Goal: Task Accomplishment & Management: Manage account settings

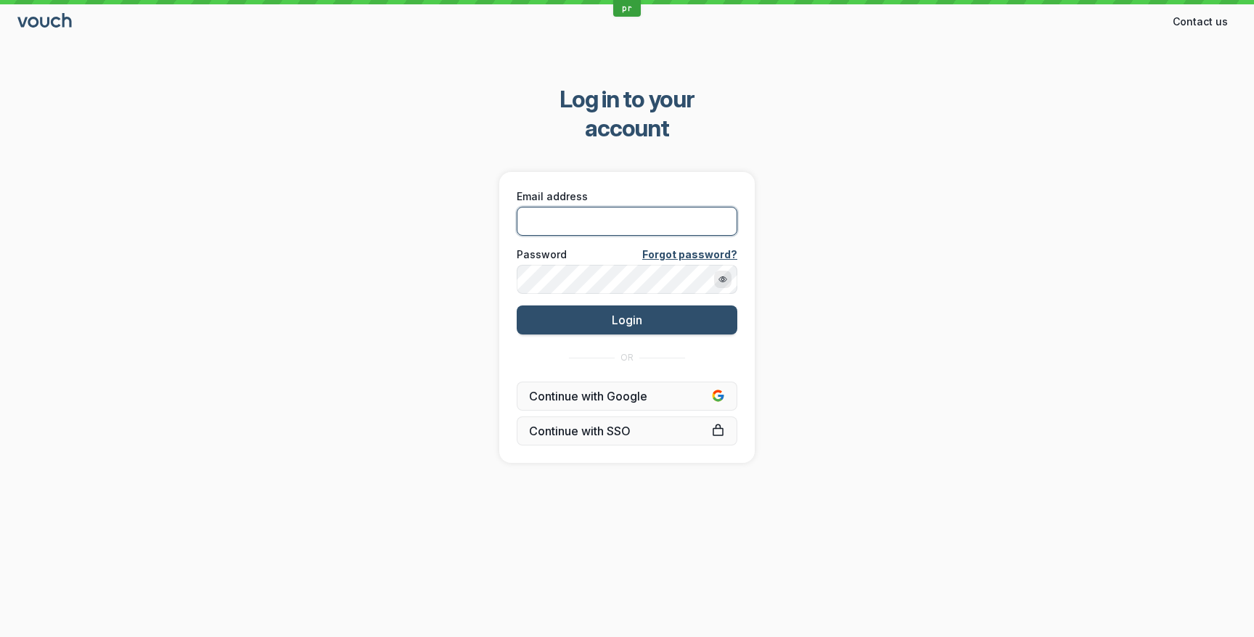
click at [612, 207] on input "Email address" at bounding box center [627, 221] width 221 height 29
type input "dteale+pro@vouchfor.com"
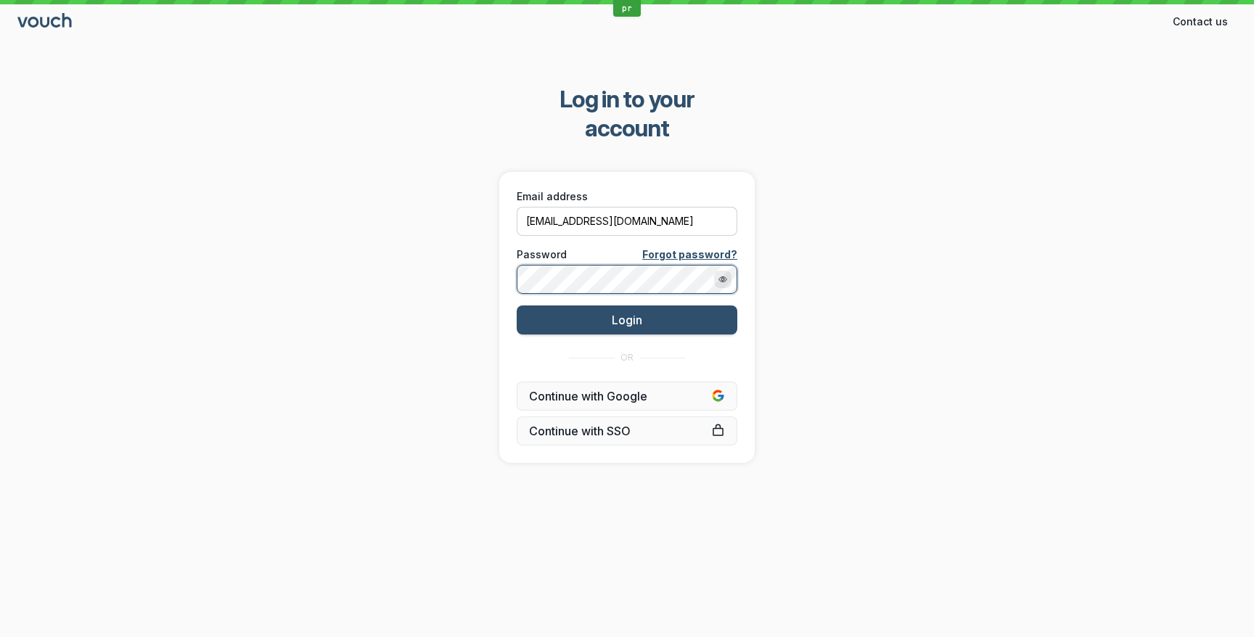
click at [517, 305] on button "Login" at bounding box center [627, 319] width 221 height 29
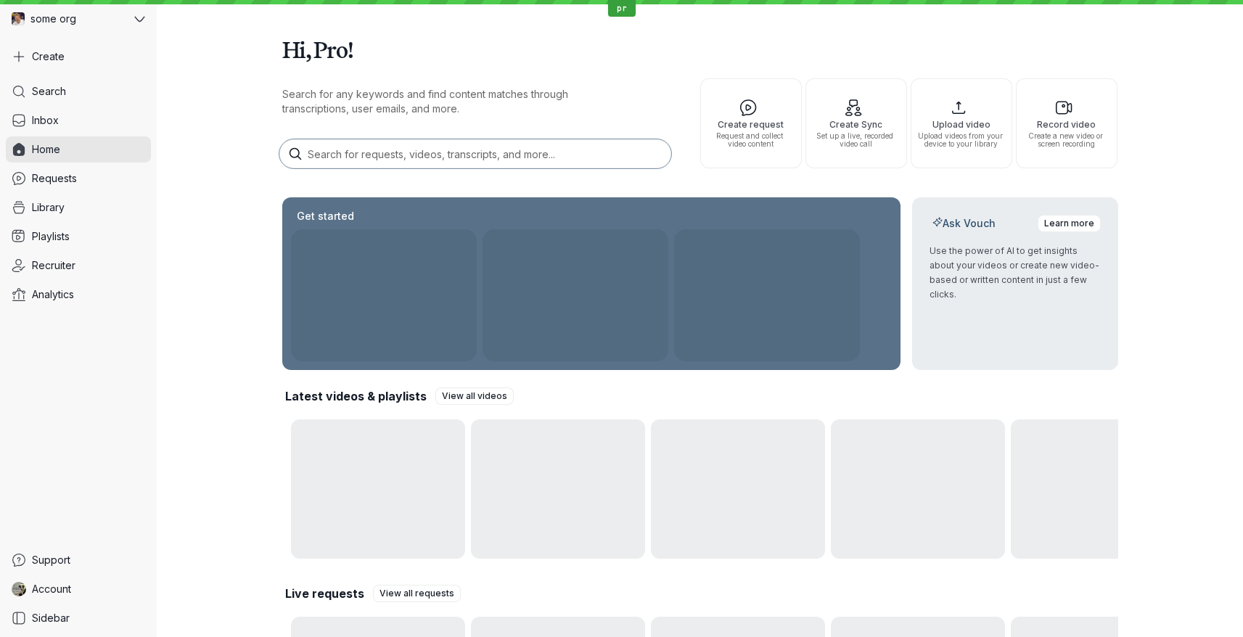
click at [658, 195] on div "Hi, Pro! Search for any keywords and find content matches through transcription…" at bounding box center [700, 391] width 836 height 782
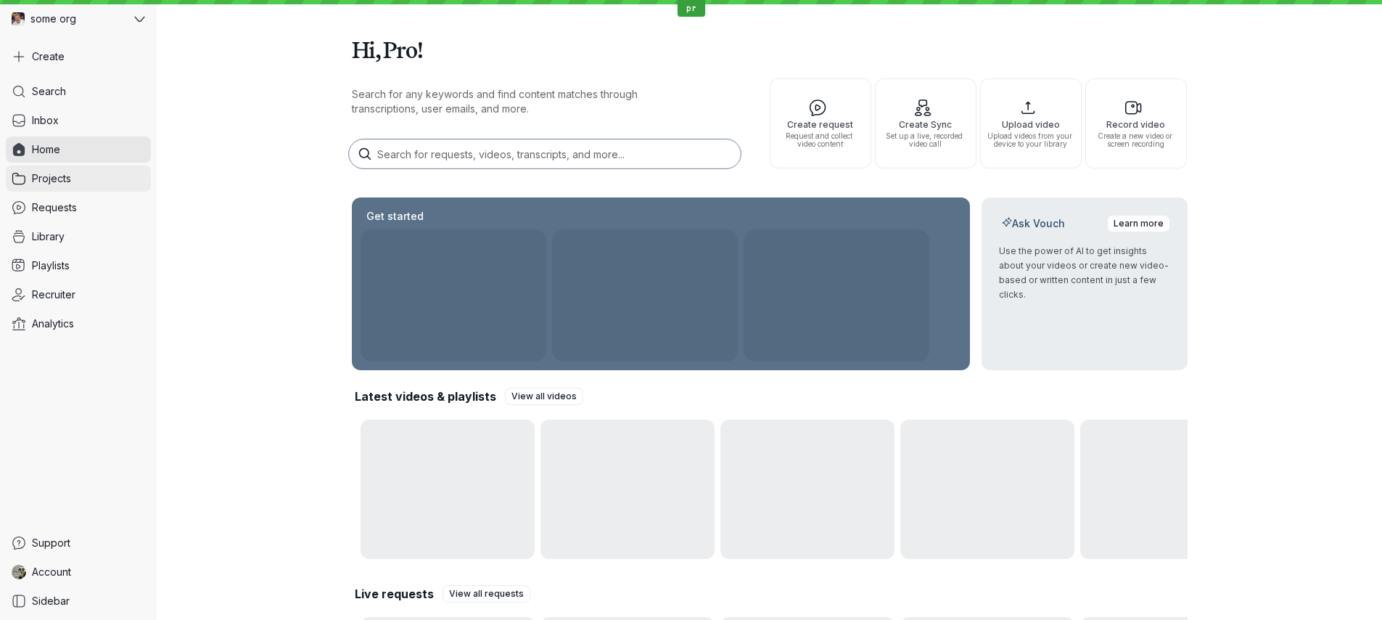
click at [104, 180] on link "Projects" at bounding box center [78, 178] width 145 height 26
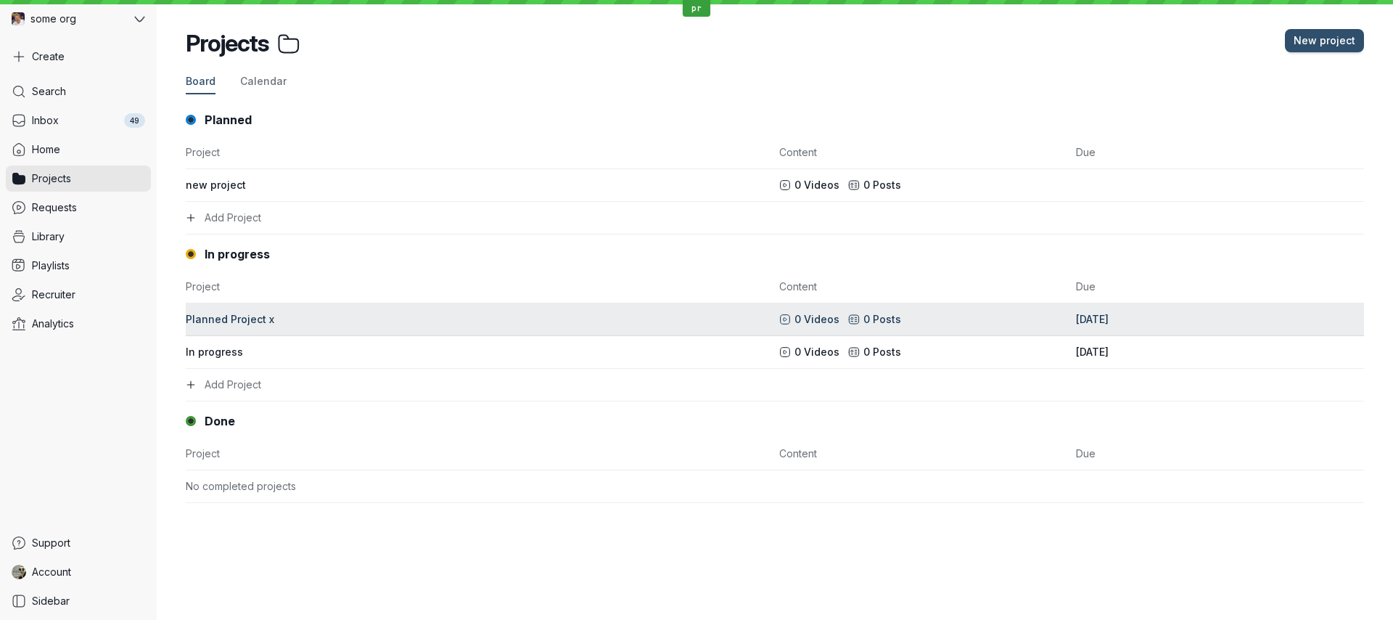
click at [464, 308] on link "Planned Project x 0 Videos 0 Posts [DATE]" at bounding box center [775, 319] width 1178 height 33
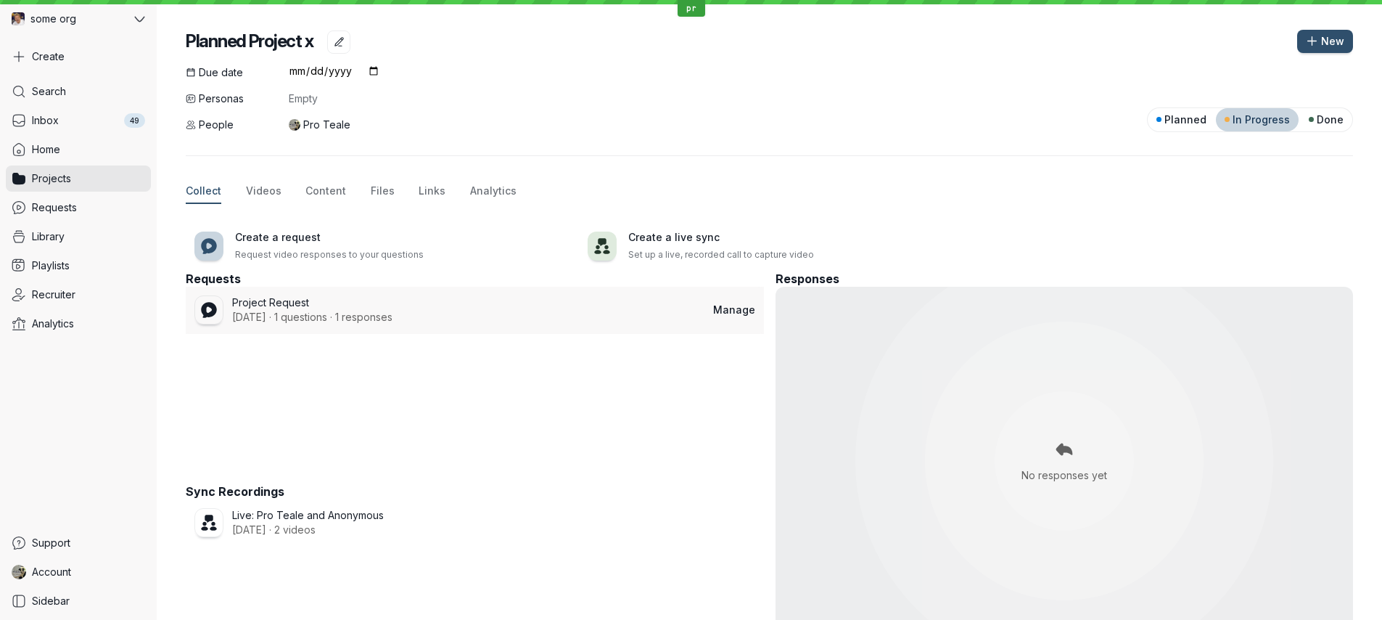
click at [371, 318] on span "1 responses" at bounding box center [363, 317] width 57 height 12
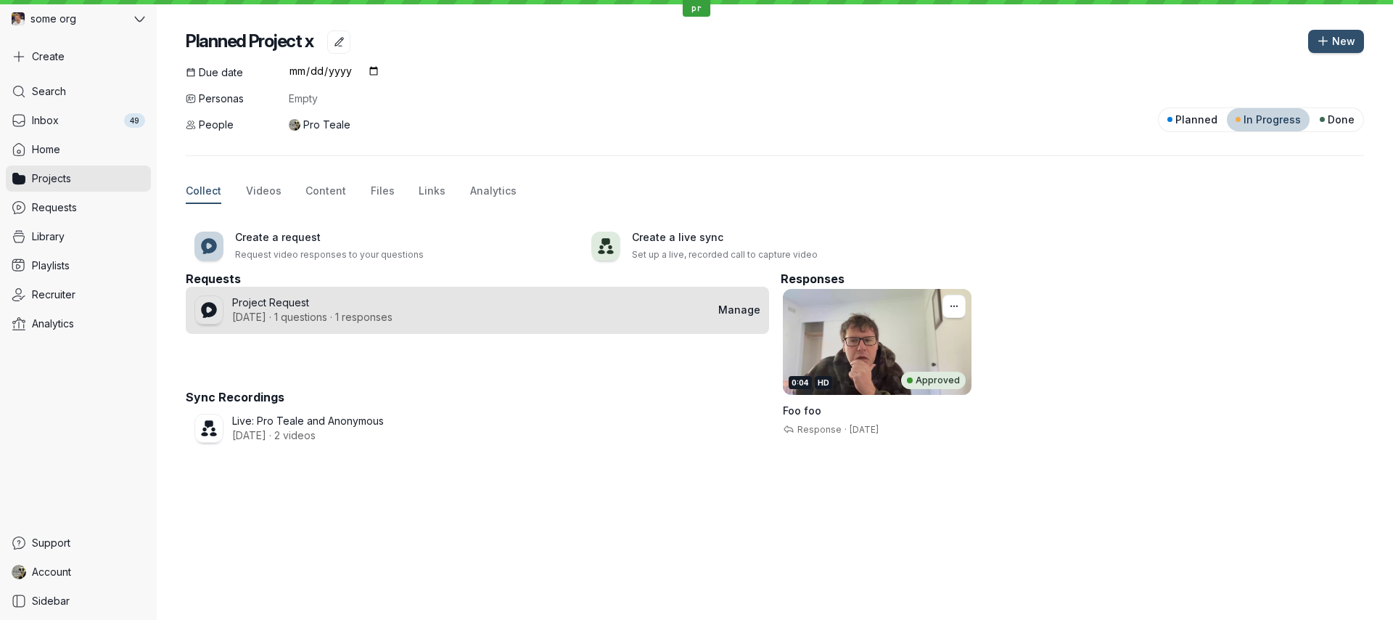
click at [898, 360] on div "0:04 HD Approved" at bounding box center [877, 342] width 189 height 106
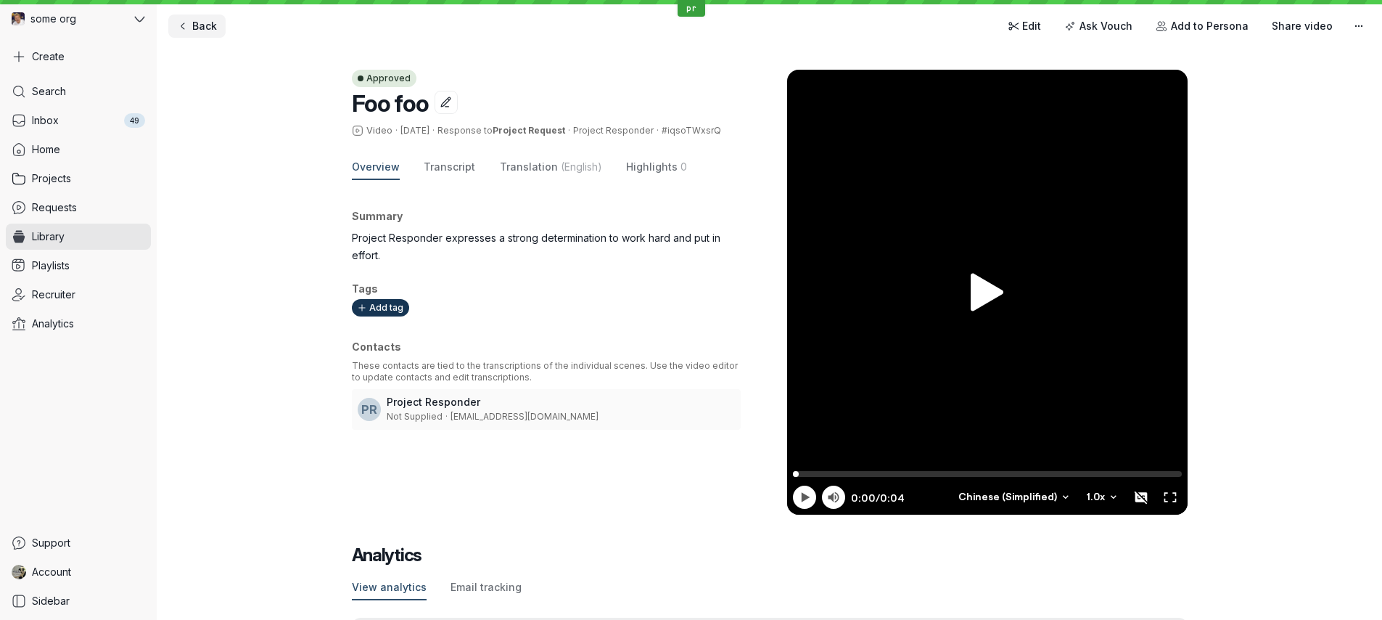
click at [202, 28] on span "Back" at bounding box center [204, 26] width 25 height 15
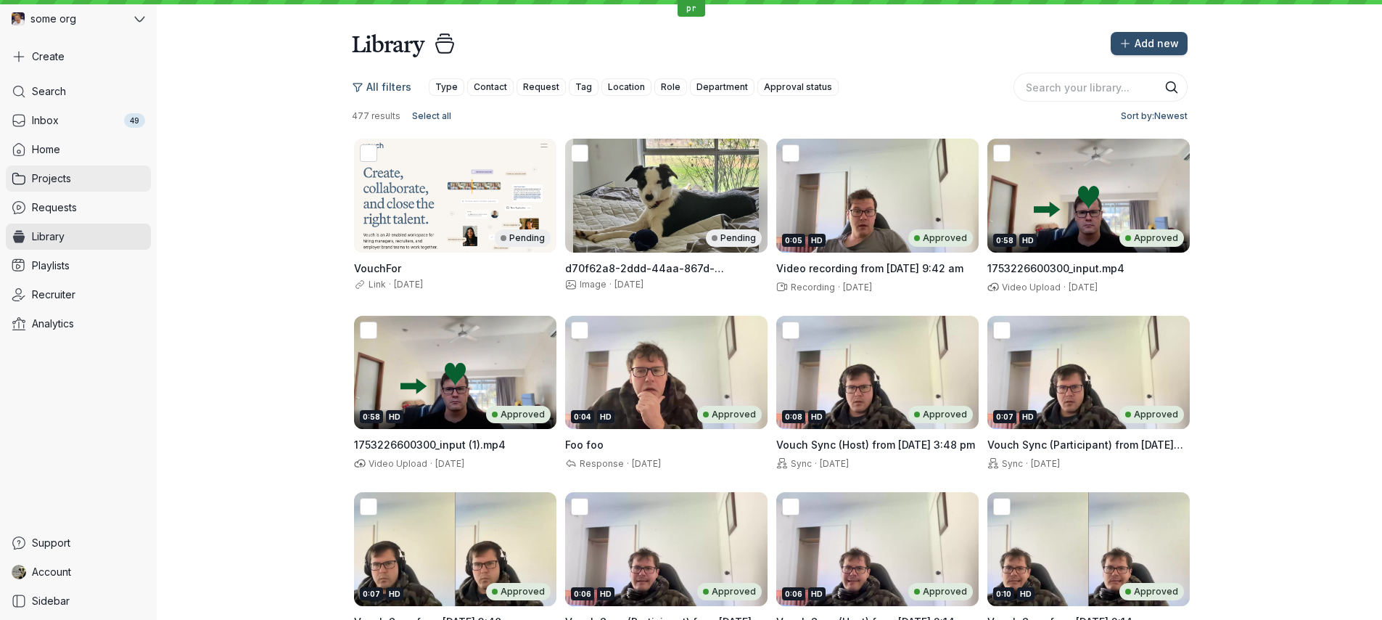
click at [105, 180] on link "Projects" at bounding box center [78, 178] width 145 height 26
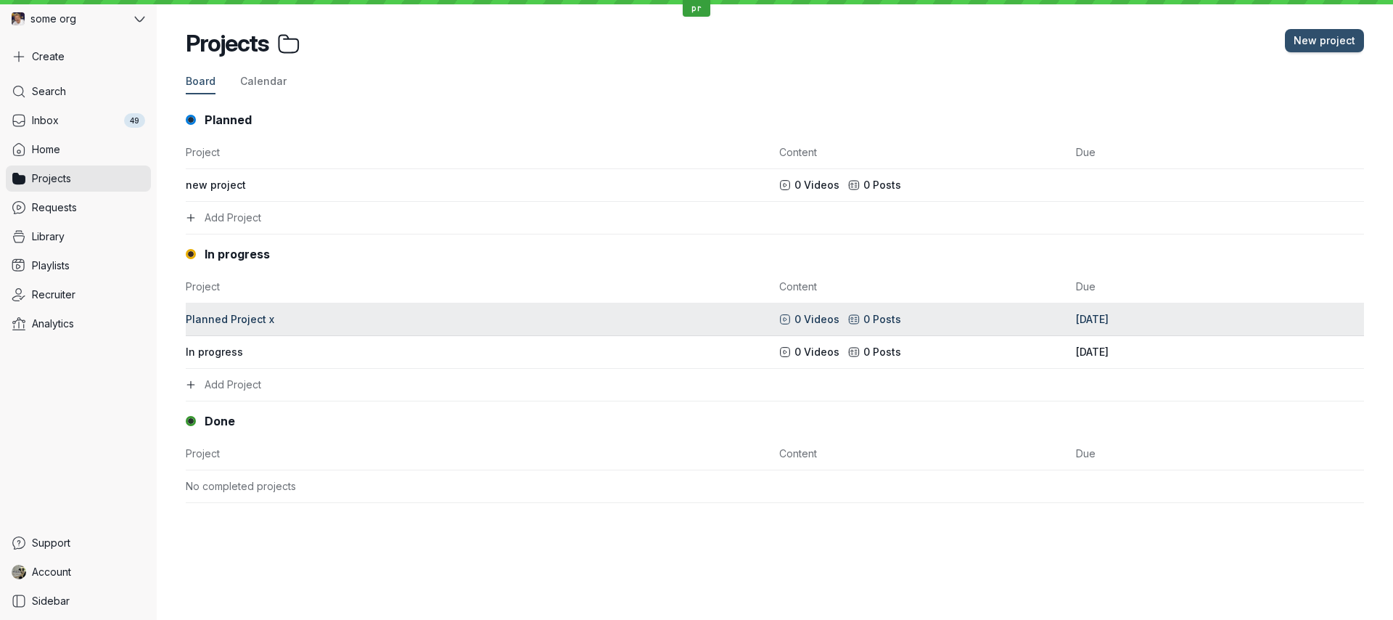
click at [481, 322] on div "Planned Project x" at bounding box center [478, 319] width 585 height 15
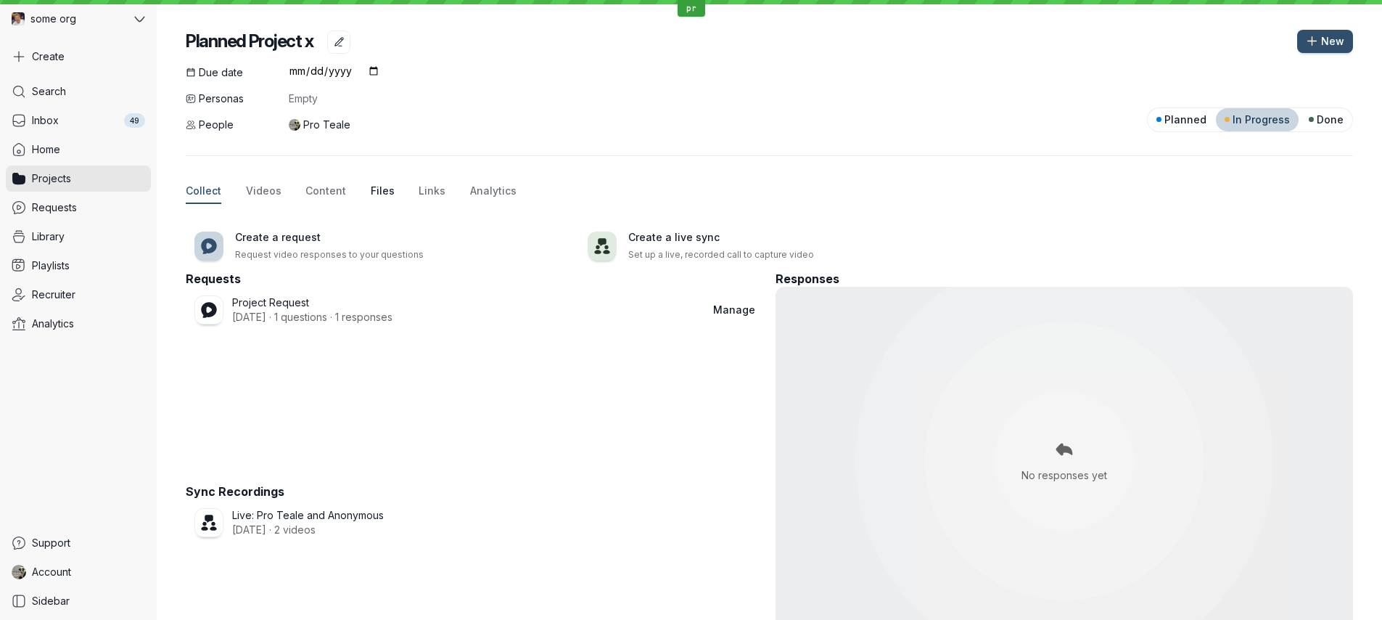
click at [376, 192] on span "Files" at bounding box center [383, 191] width 24 height 15
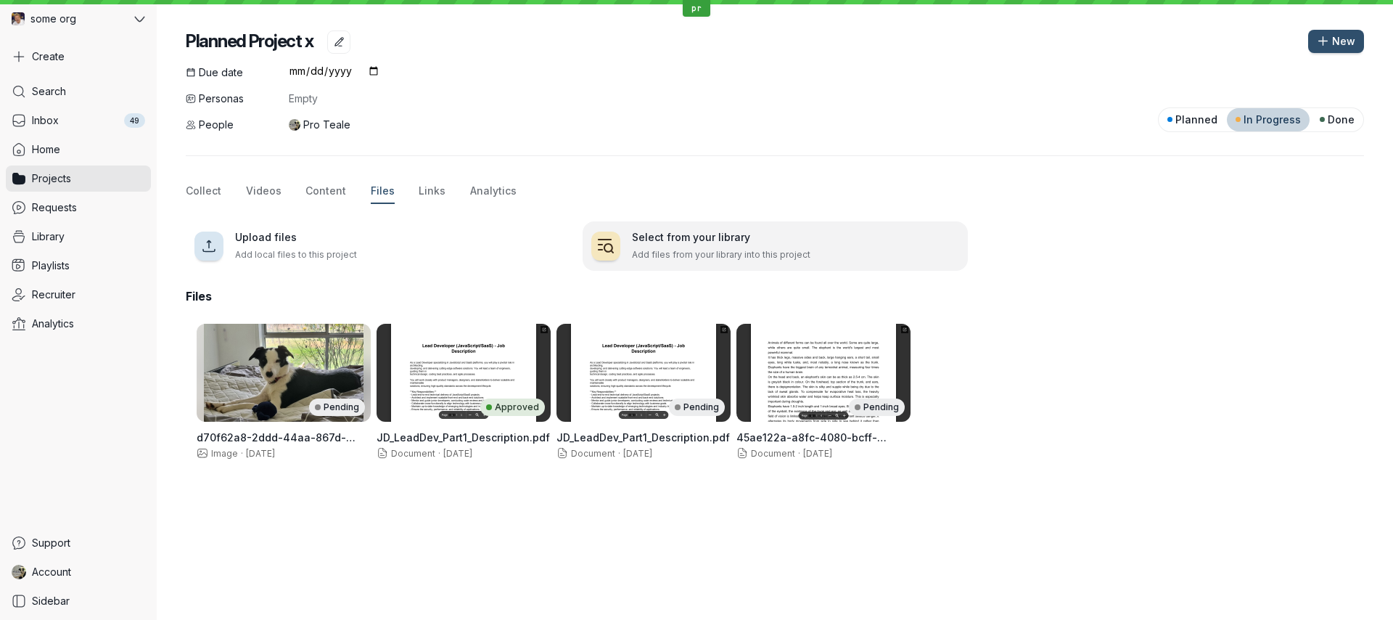
click at [668, 241] on h3 "Select from your library" at bounding box center [795, 237] width 327 height 15
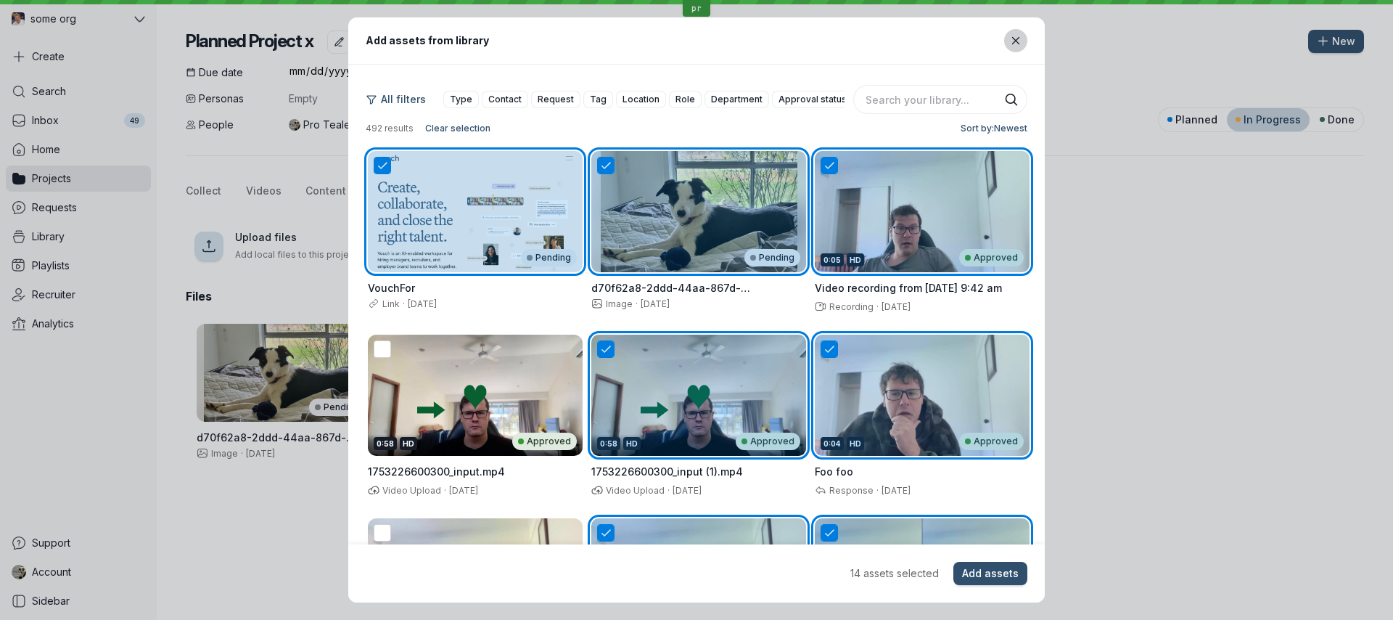
click at [1021, 46] on icon "Close modal" at bounding box center [1016, 41] width 12 height 12
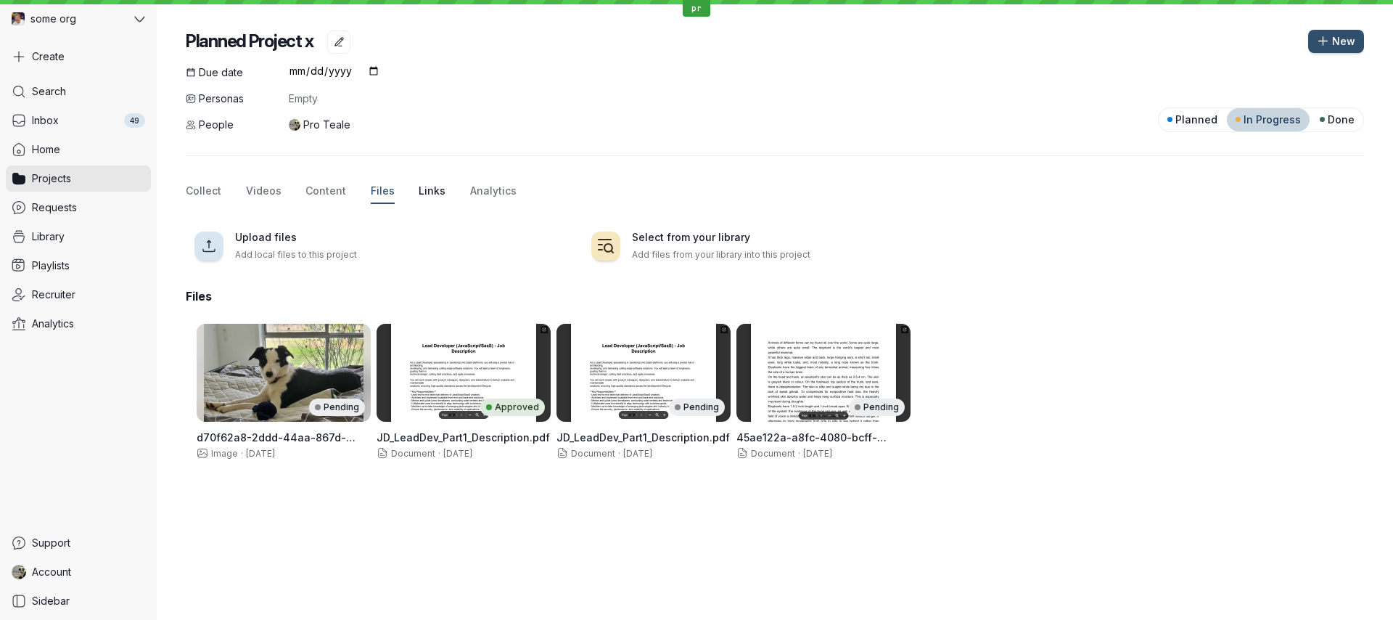
click at [432, 189] on span "Links" at bounding box center [432, 191] width 27 height 15
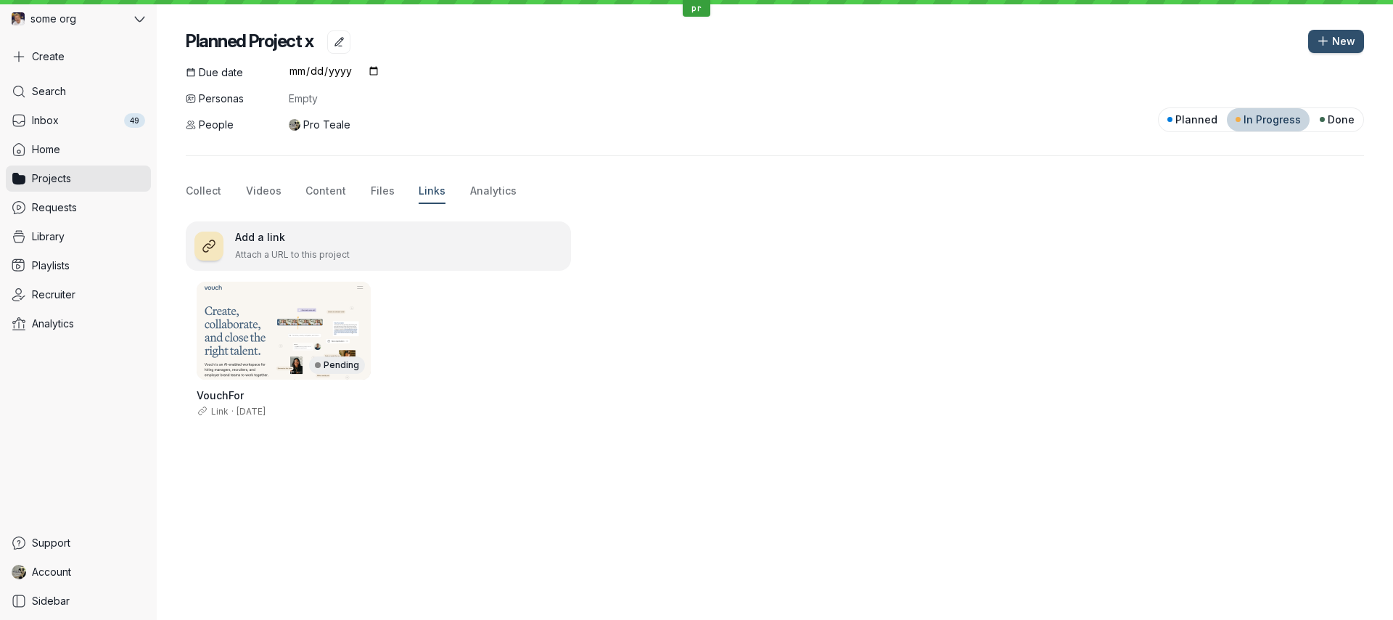
click at [339, 247] on p "Attach a URL to this project" at bounding box center [398, 254] width 327 height 15
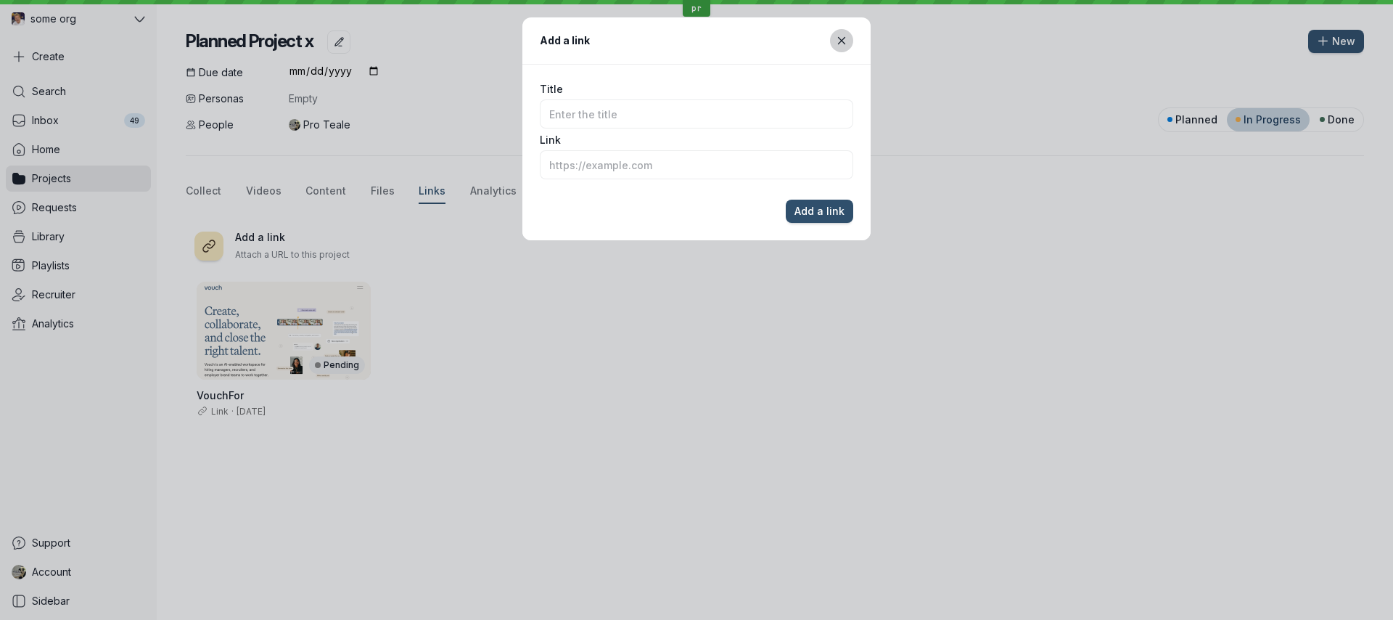
click at [840, 41] on icon "Close modal" at bounding box center [842, 41] width 12 height 12
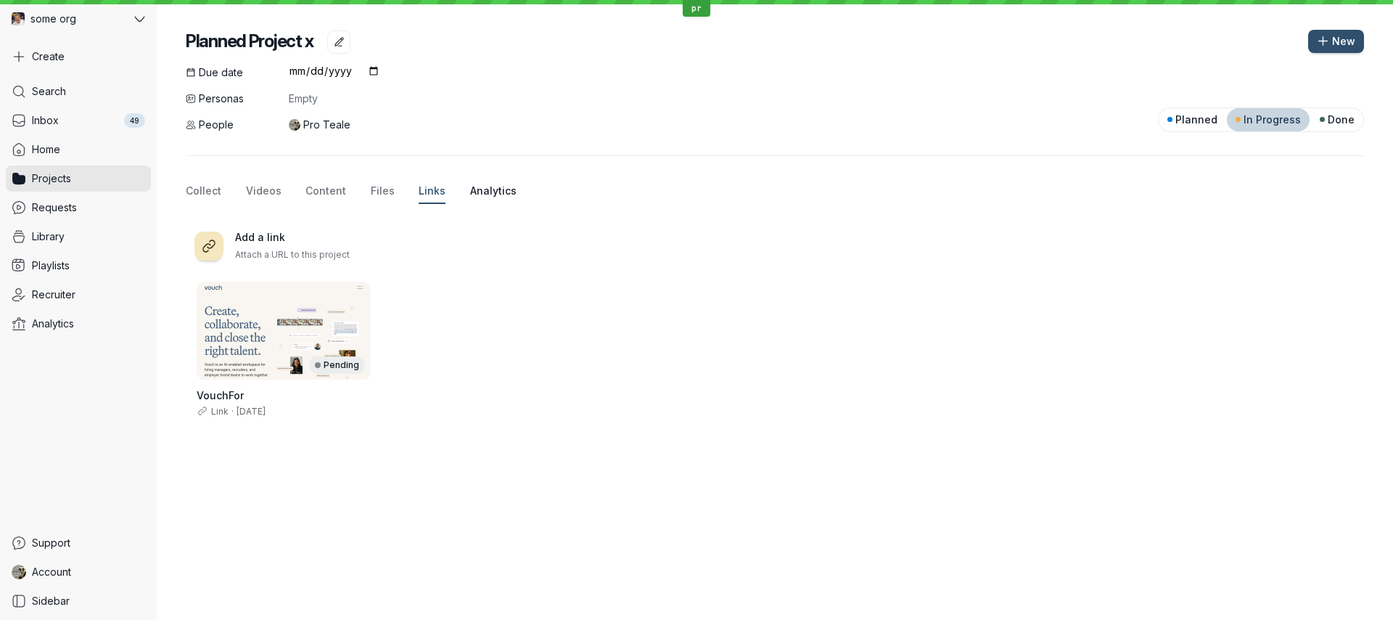
click at [498, 200] on button "Analytics" at bounding box center [493, 191] width 46 height 25
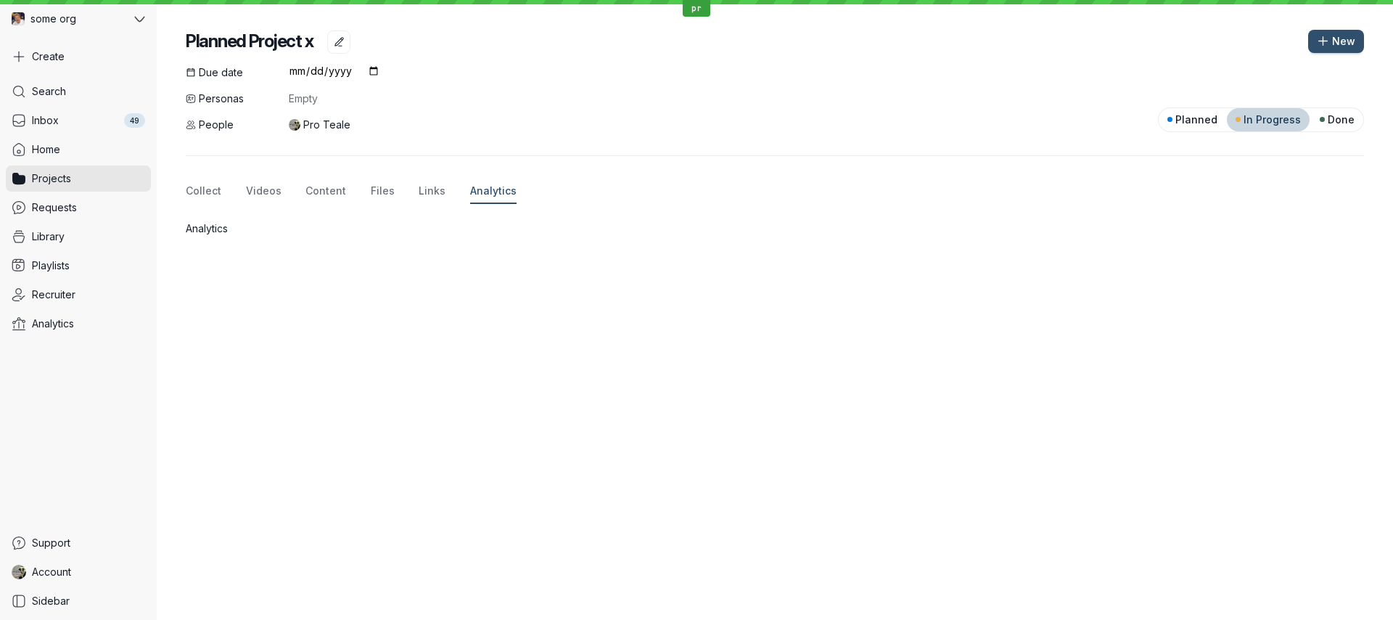
drag, startPoint x: 320, startPoint y: 99, endPoint x: 331, endPoint y: 99, distance: 10.9
click at [323, 99] on span "Empty" at bounding box center [334, 98] width 91 height 15
drag, startPoint x: 369, startPoint y: 101, endPoint x: 285, endPoint y: 98, distance: 83.5
click at [282, 98] on div "Due date [DATE] Personas Empty People Pro Teale" at bounding box center [283, 98] width 194 height 67
click at [306, 98] on span "Empty" at bounding box center [334, 98] width 91 height 15
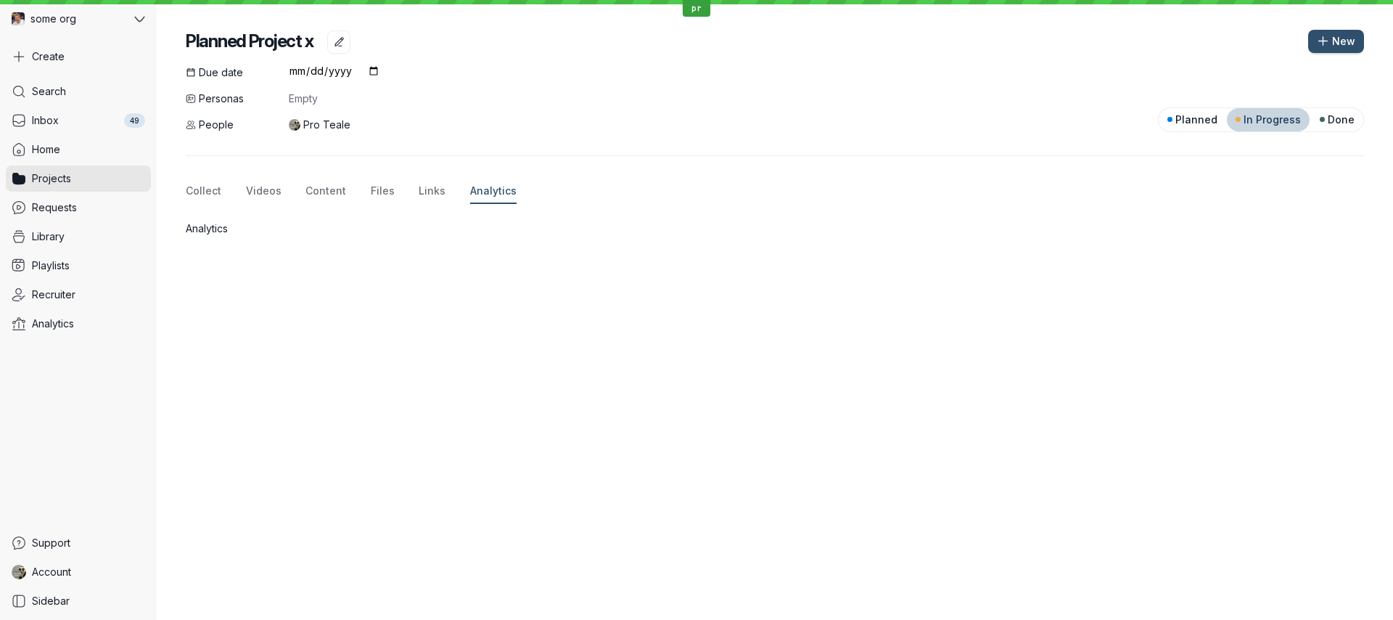
click at [315, 98] on span "Empty" at bounding box center [334, 98] width 91 height 15
drag, startPoint x: 362, startPoint y: 97, endPoint x: 372, endPoint y: 97, distance: 10.2
click at [365, 97] on span "Empty" at bounding box center [334, 98] width 91 height 15
click at [372, 97] on span "Empty" at bounding box center [334, 98] width 91 height 15
click at [298, 100] on span "Empty" at bounding box center [334, 98] width 91 height 15
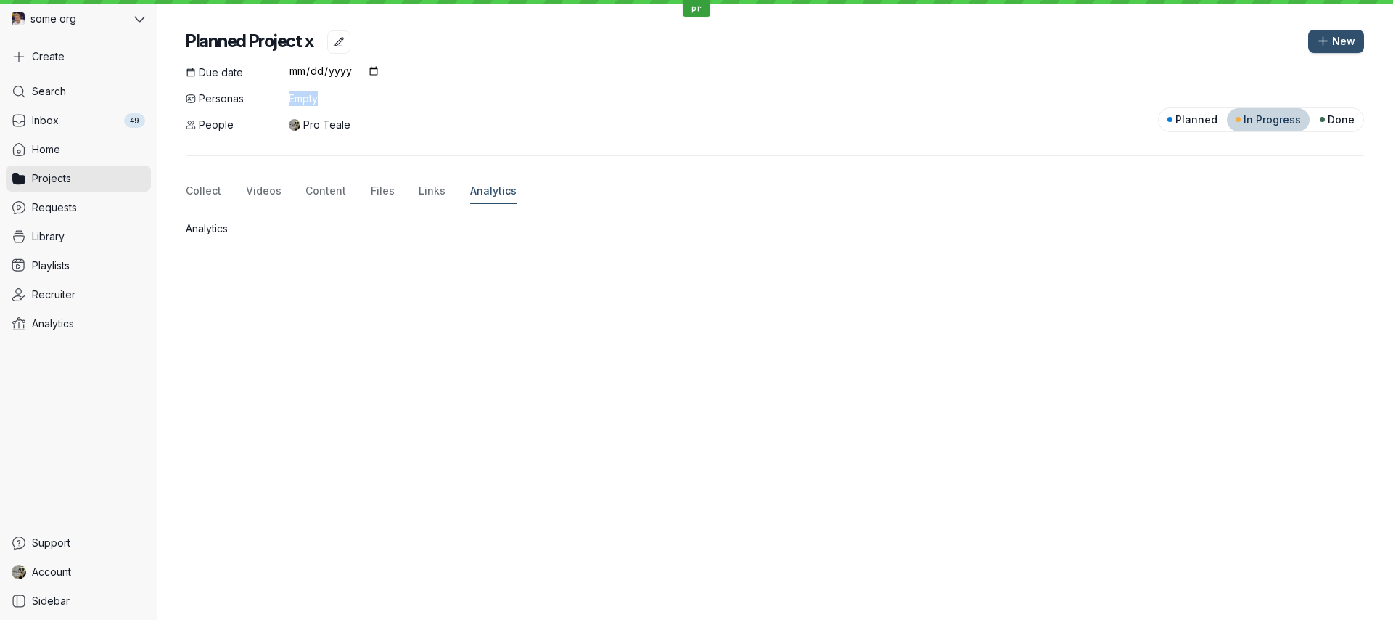
click at [299, 100] on span "Empty" at bounding box center [334, 98] width 91 height 15
click at [321, 102] on span "Empty" at bounding box center [334, 98] width 91 height 15
click at [353, 133] on div "Due date [DATE] Personas Empty People Pro Teale Planned In Progress Done Collec…" at bounding box center [775, 150] width 1178 height 170
drag, startPoint x: 289, startPoint y: 129, endPoint x: 332, endPoint y: 128, distance: 42.1
click at [328, 128] on div "Pro Teale" at bounding box center [334, 125] width 91 height 15
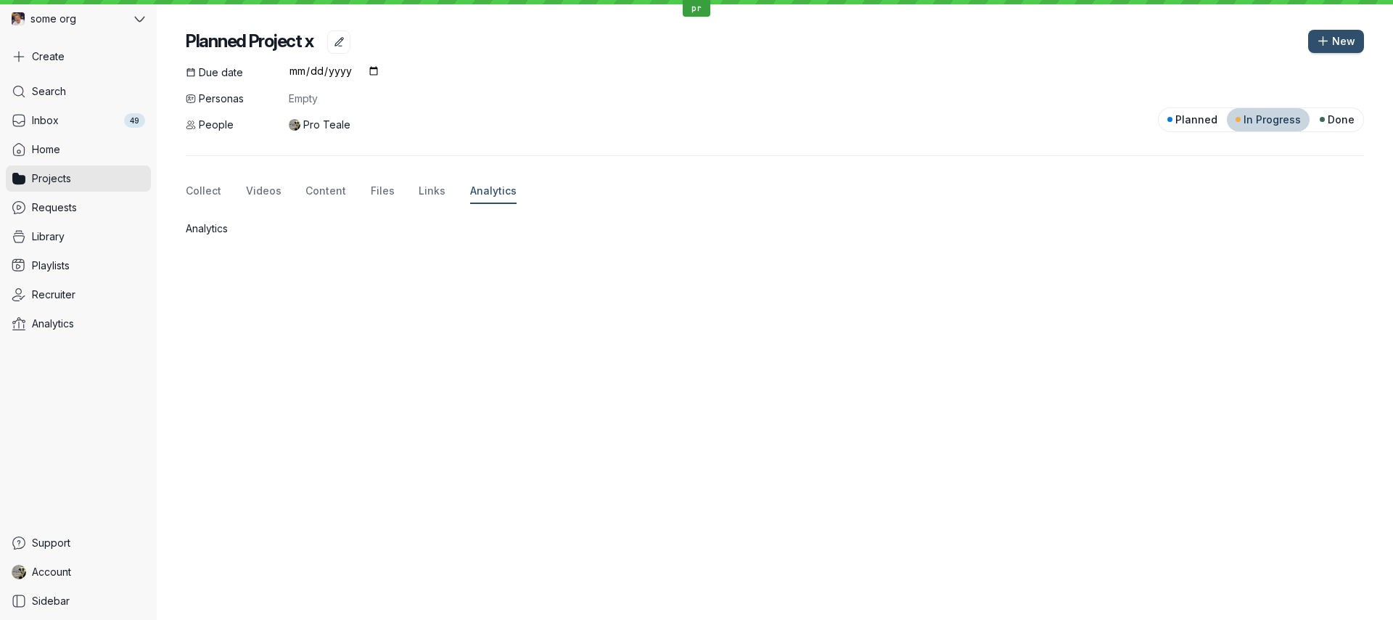
click at [334, 128] on span "Pro Teale" at bounding box center [326, 125] width 47 height 15
click at [340, 127] on span "Pro Teale" at bounding box center [326, 125] width 47 height 15
click at [341, 127] on span "Pro Teale" at bounding box center [326, 125] width 47 height 15
click at [346, 130] on span "Pro Teale" at bounding box center [326, 125] width 47 height 15
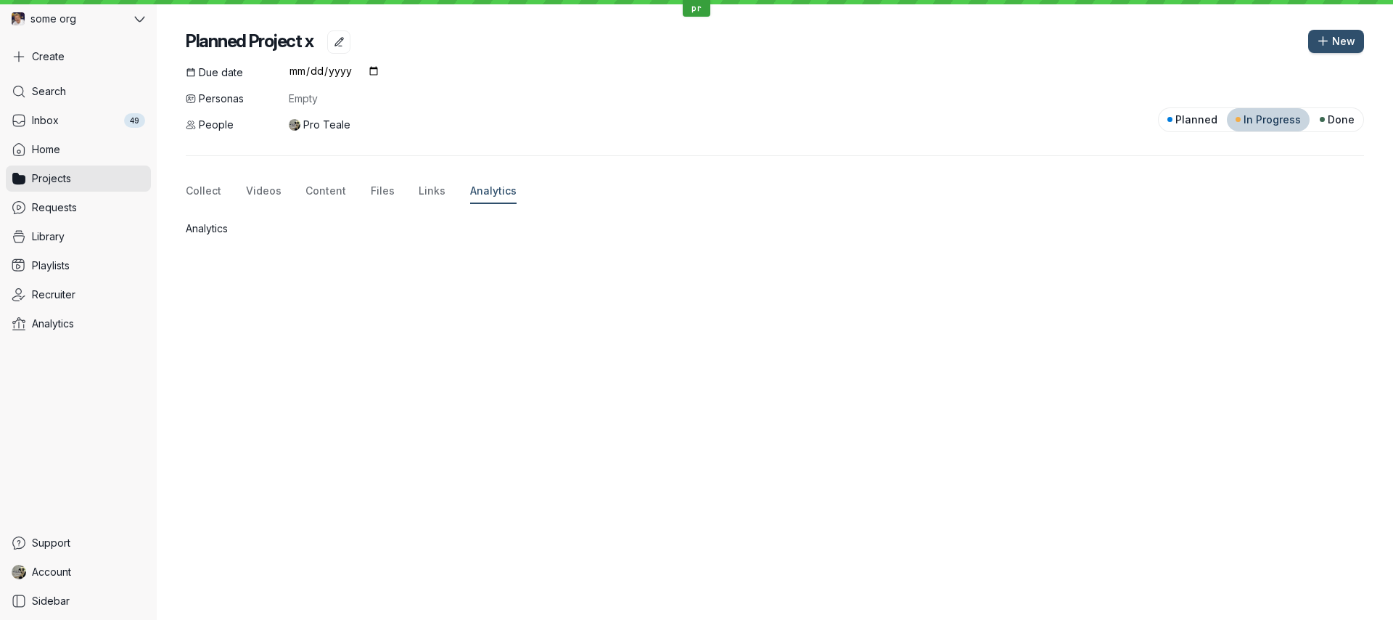
click at [289, 128] on img at bounding box center [295, 125] width 12 height 12
click at [99, 182] on link "Projects" at bounding box center [78, 178] width 145 height 26
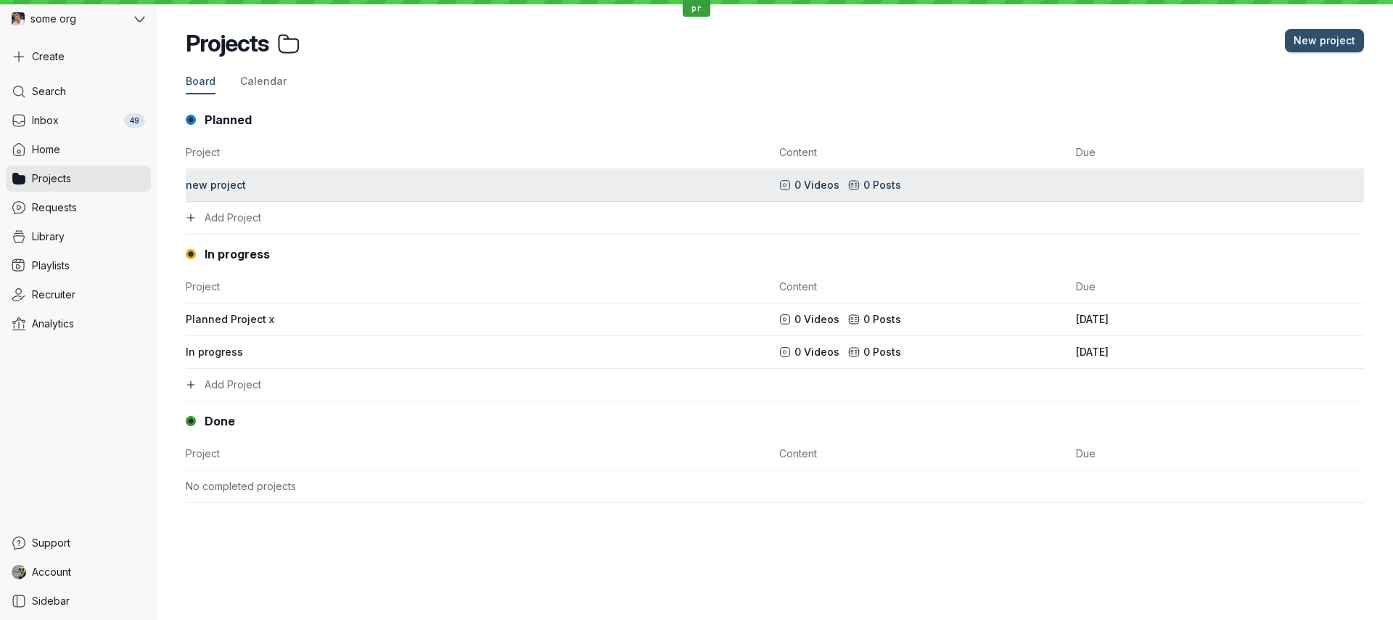
click at [268, 190] on div "new project" at bounding box center [478, 185] width 585 height 15
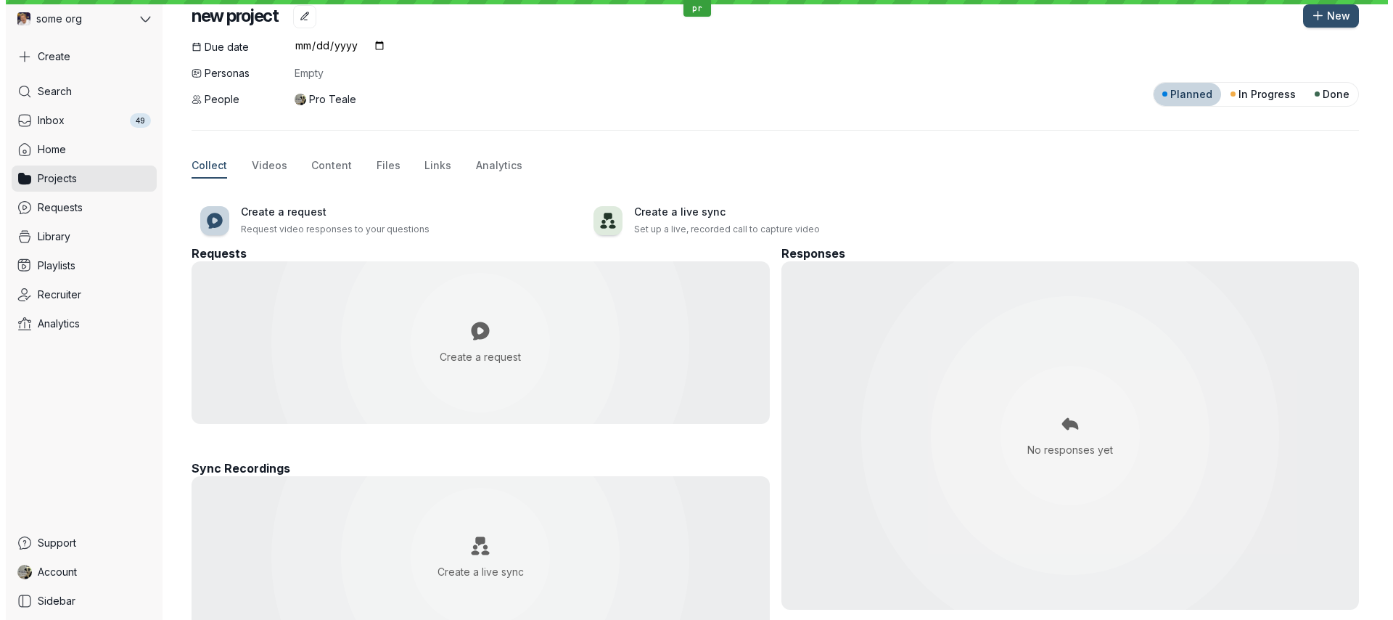
scroll to position [49, 0]
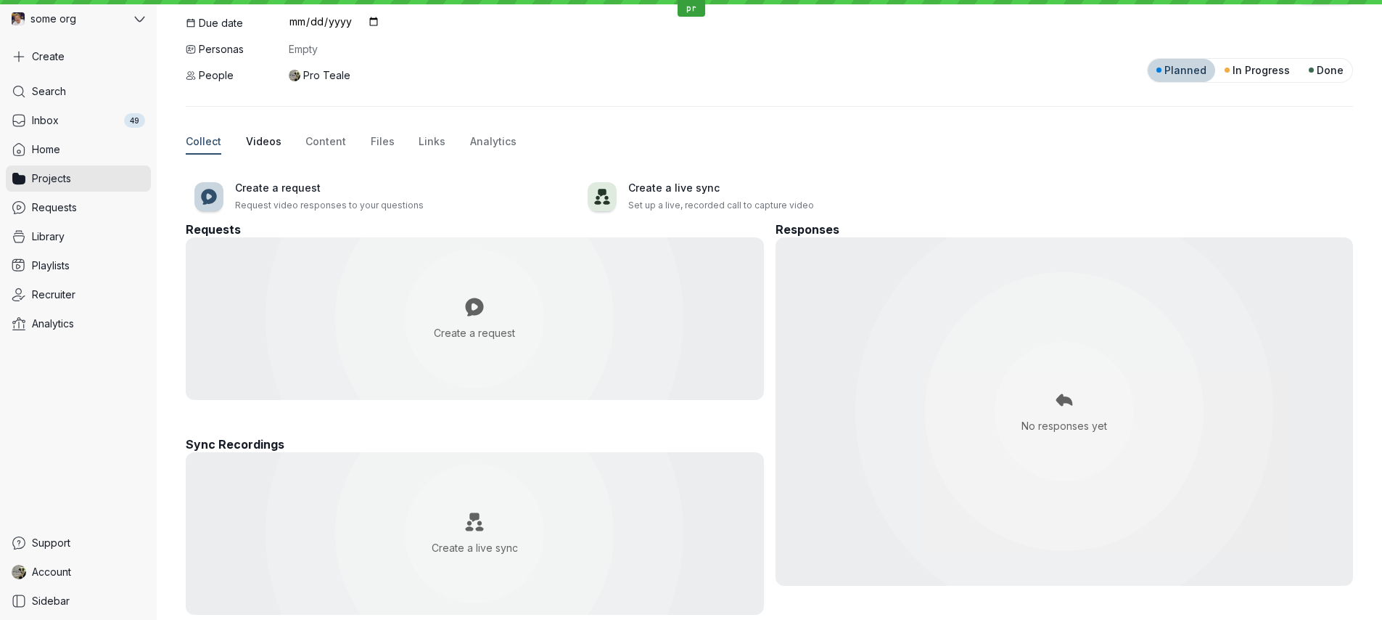
click at [274, 141] on span "Videos" at bounding box center [264, 141] width 36 height 15
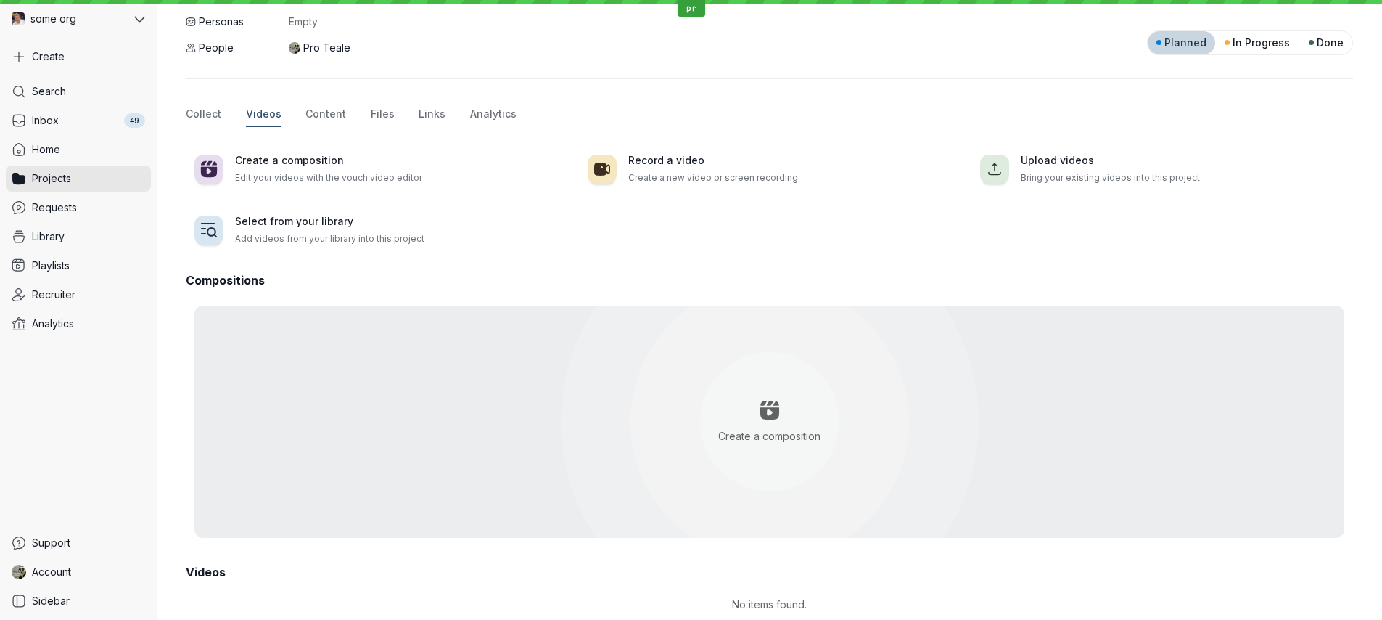
scroll to position [78, 0]
drag, startPoint x: 736, startPoint y: 599, endPoint x: 818, endPoint y: 612, distance: 82.9
click at [819, 612] on div "No items found." at bounding box center [769, 604] width 1167 height 32
drag, startPoint x: 832, startPoint y: 586, endPoint x: 823, endPoint y: 577, distance: 13.3
click at [829, 580] on div "Due date Personas Empty People Pro Teale Planned In Progress Done Collect Video…" at bounding box center [769, 304] width 1167 height 632
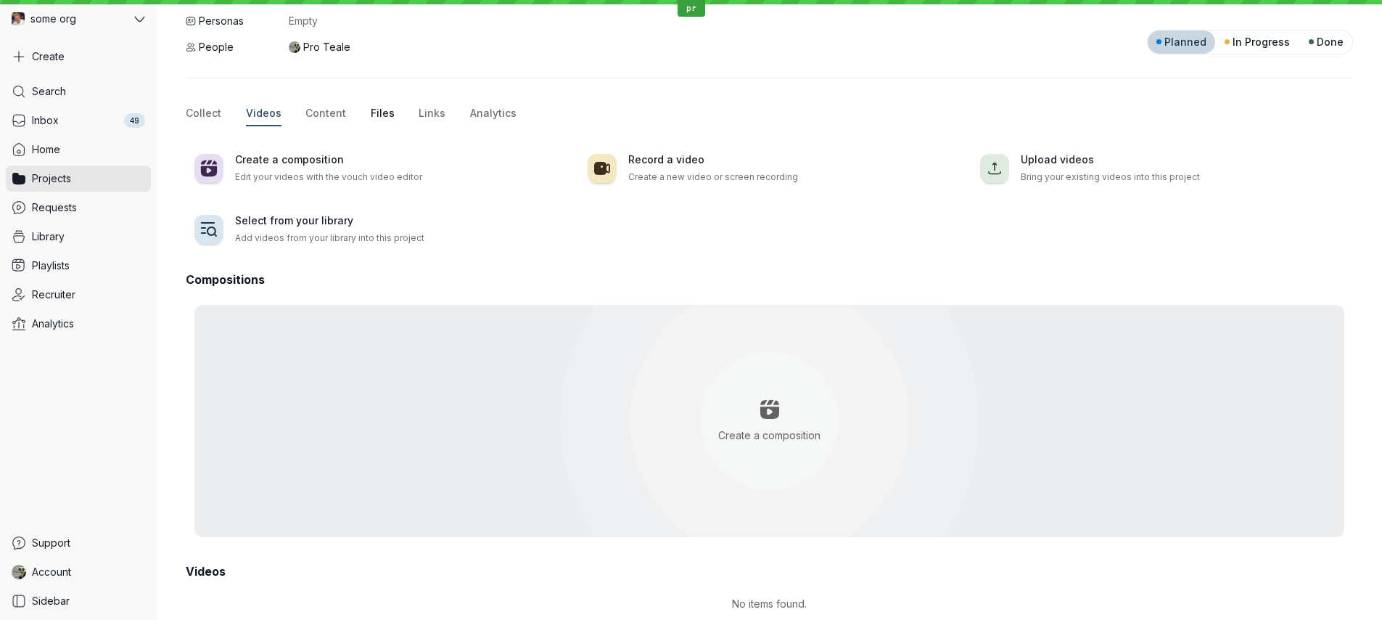
click at [386, 107] on span "Files" at bounding box center [383, 113] width 24 height 15
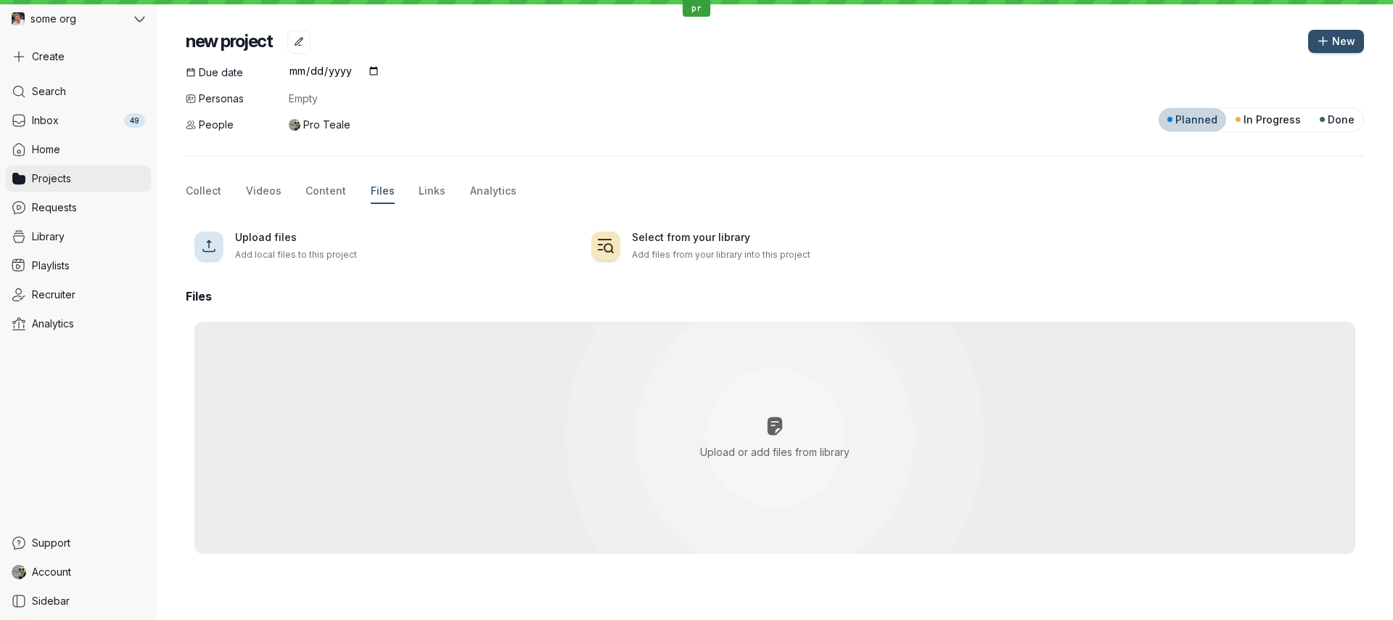
click at [88, 177] on link "Projects" at bounding box center [78, 178] width 145 height 26
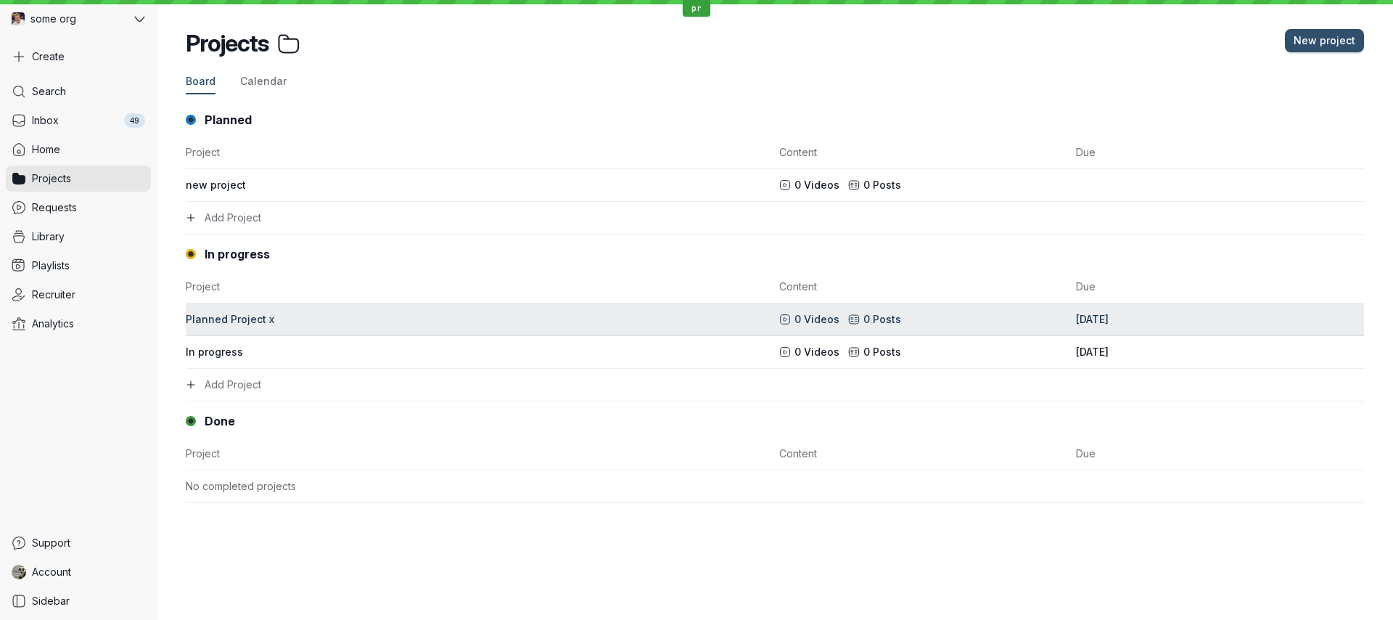
click at [308, 316] on div "Planned Project x" at bounding box center [478, 319] width 585 height 15
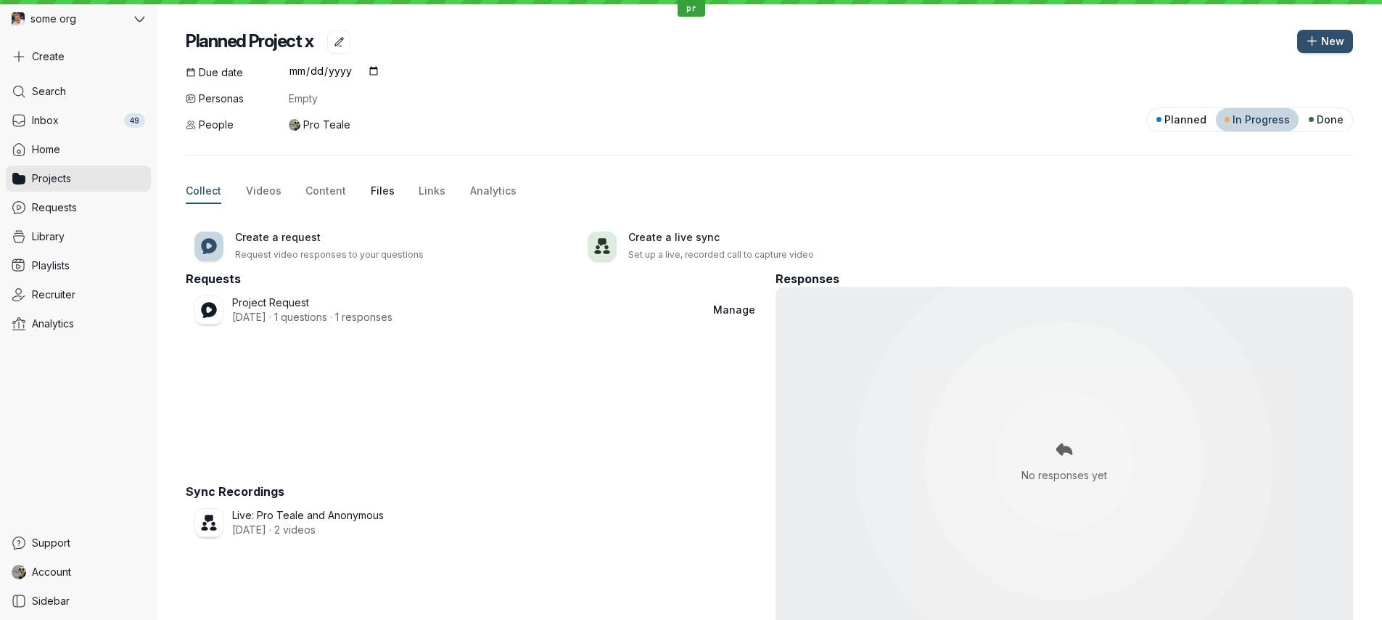
click at [385, 186] on span "Files" at bounding box center [383, 191] width 24 height 15
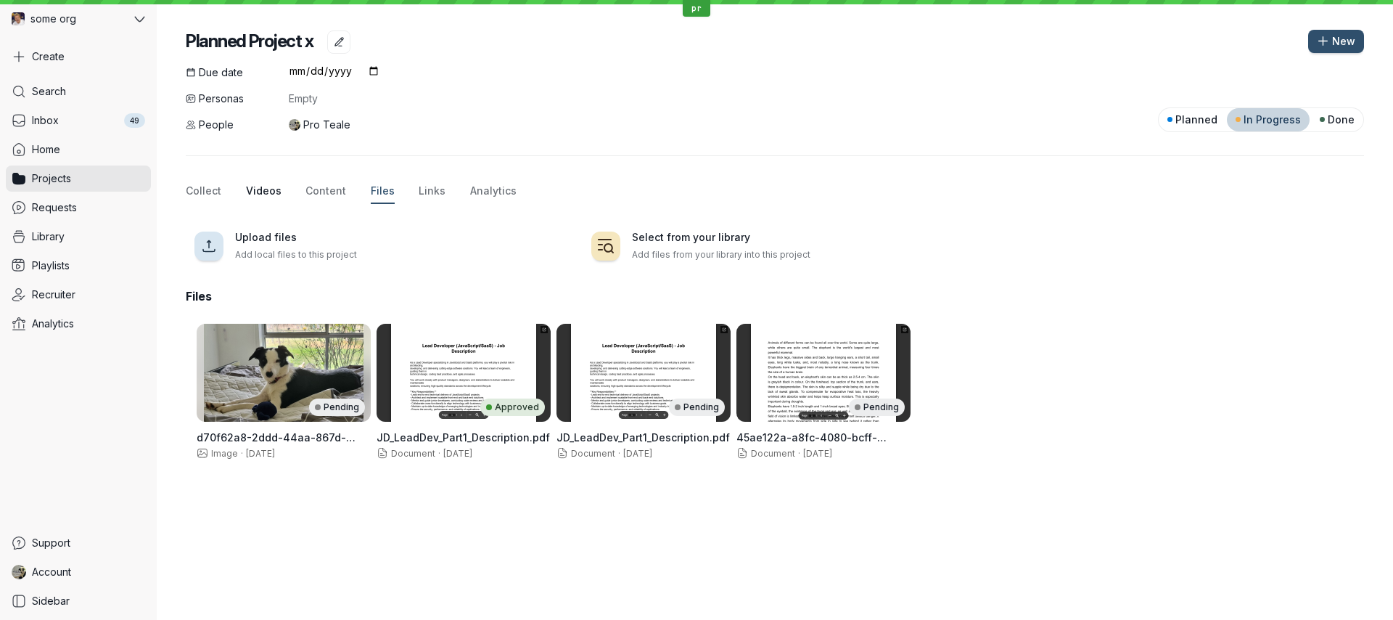
click at [254, 197] on span "Videos" at bounding box center [264, 191] width 36 height 15
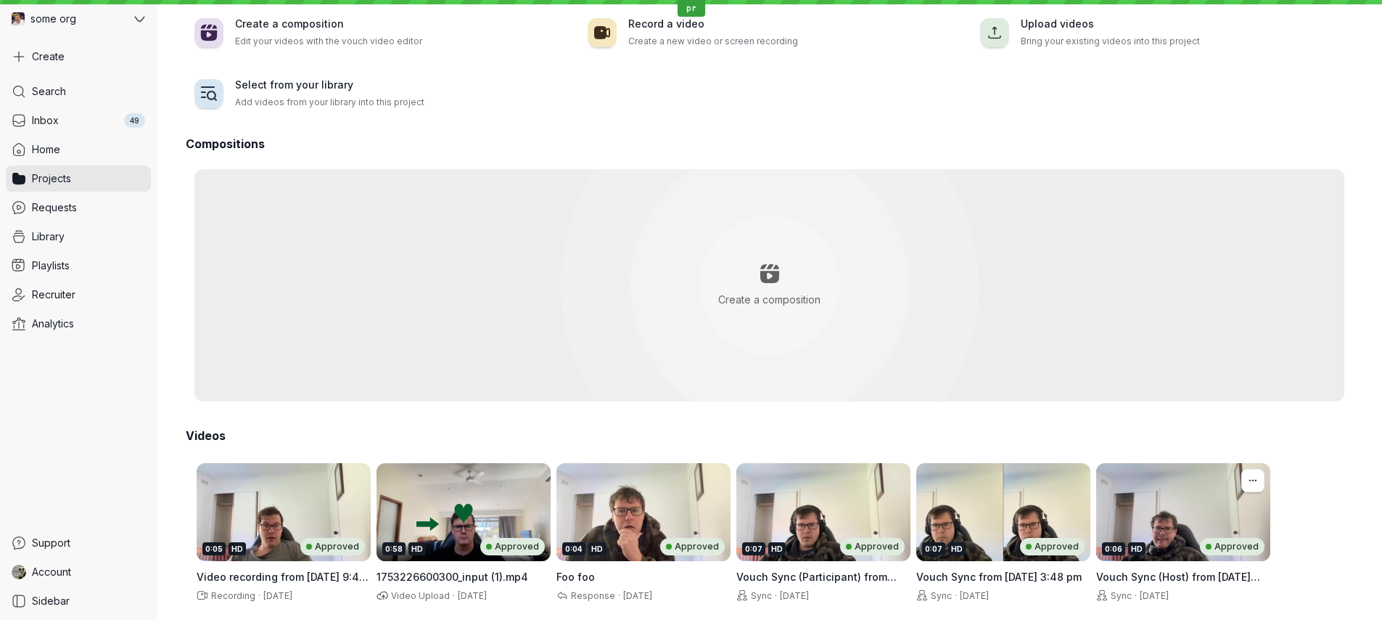
scroll to position [215, 0]
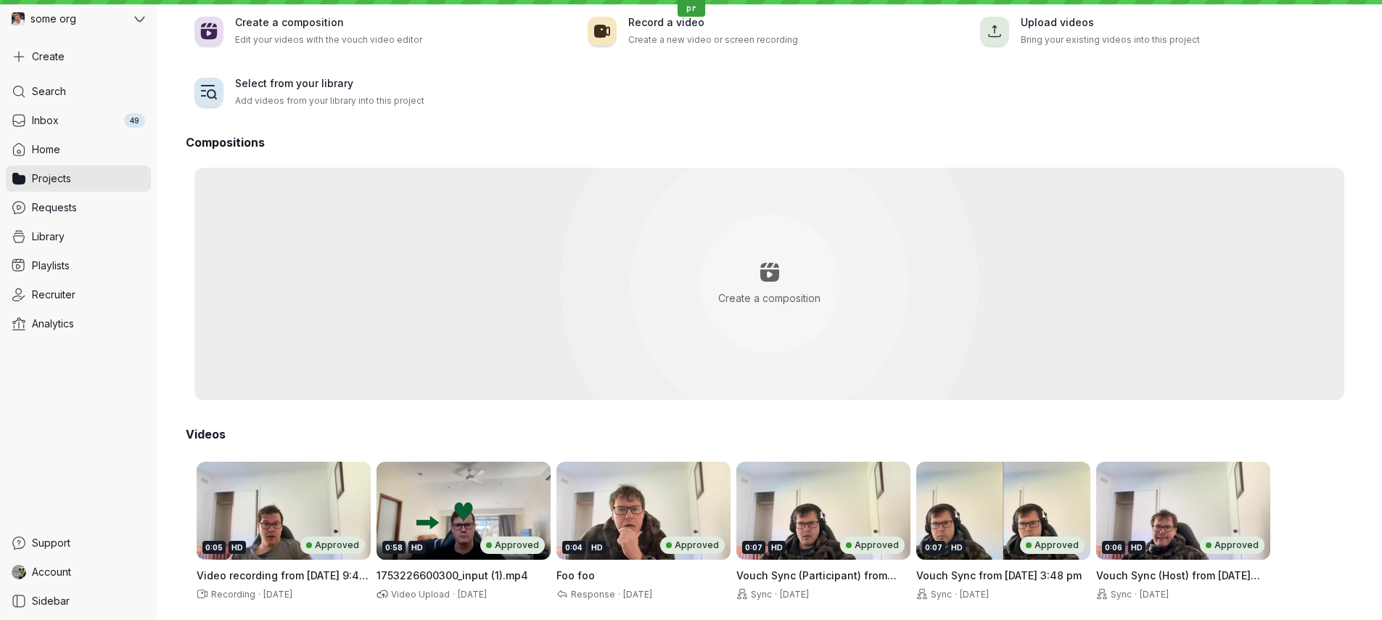
drag, startPoint x: 1302, startPoint y: 496, endPoint x: 1313, endPoint y: 501, distance: 12.7
click at [1313, 501] on div "0:05 HD Approved Video recording from [DATE] 9:42 am Recording · [DATE] 0:58 HD…" at bounding box center [769, 535] width 1167 height 169
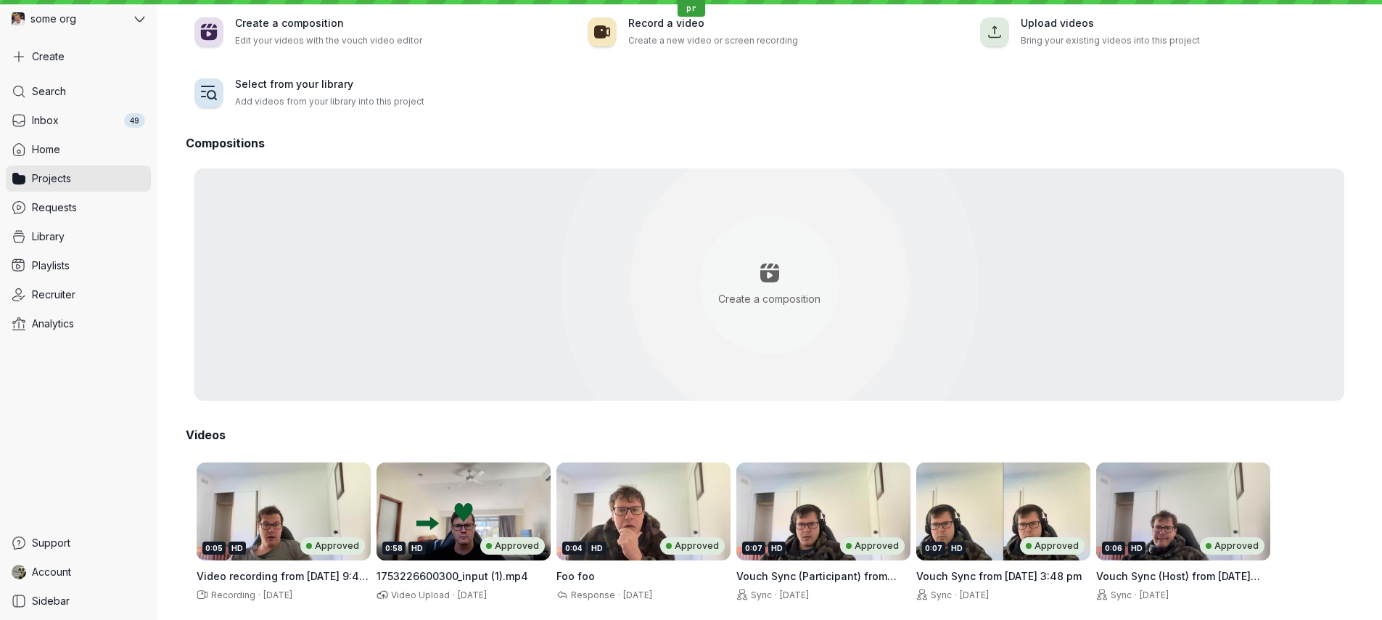
scroll to position [212, 0]
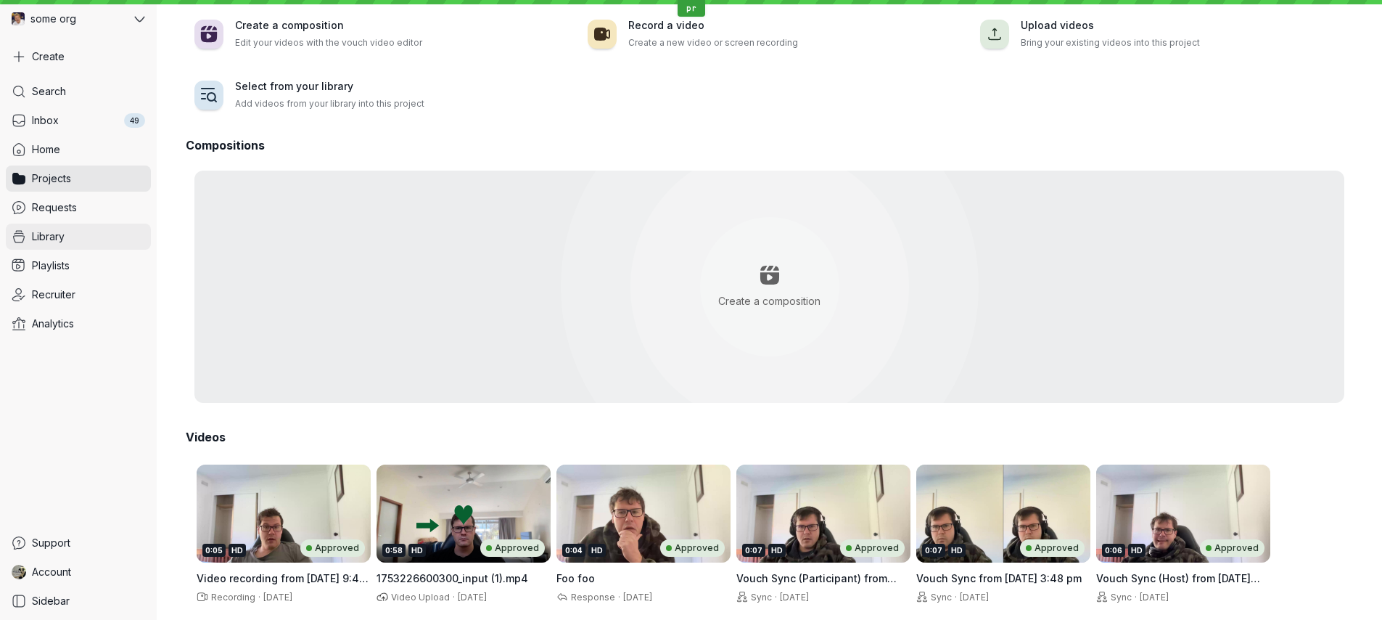
click at [78, 231] on link "Library" at bounding box center [78, 236] width 145 height 26
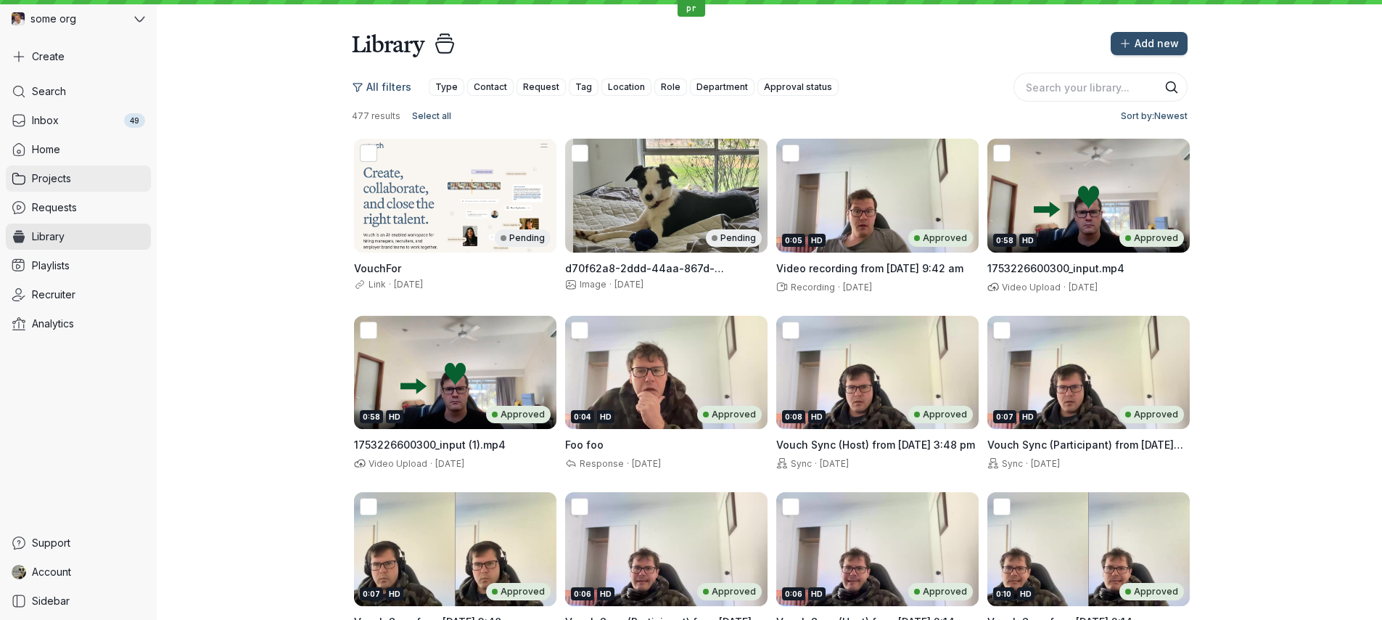
click at [91, 179] on link "Projects" at bounding box center [78, 178] width 145 height 26
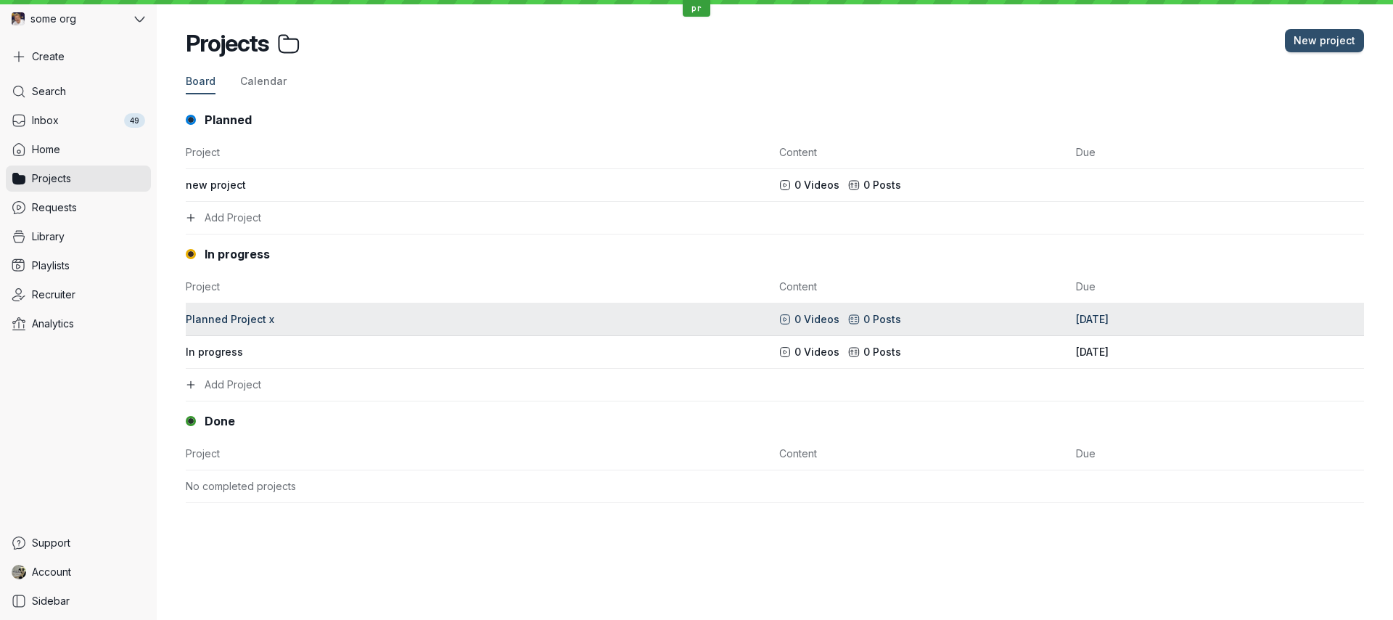
click at [390, 316] on div "Planned Project x" at bounding box center [478, 319] width 585 height 15
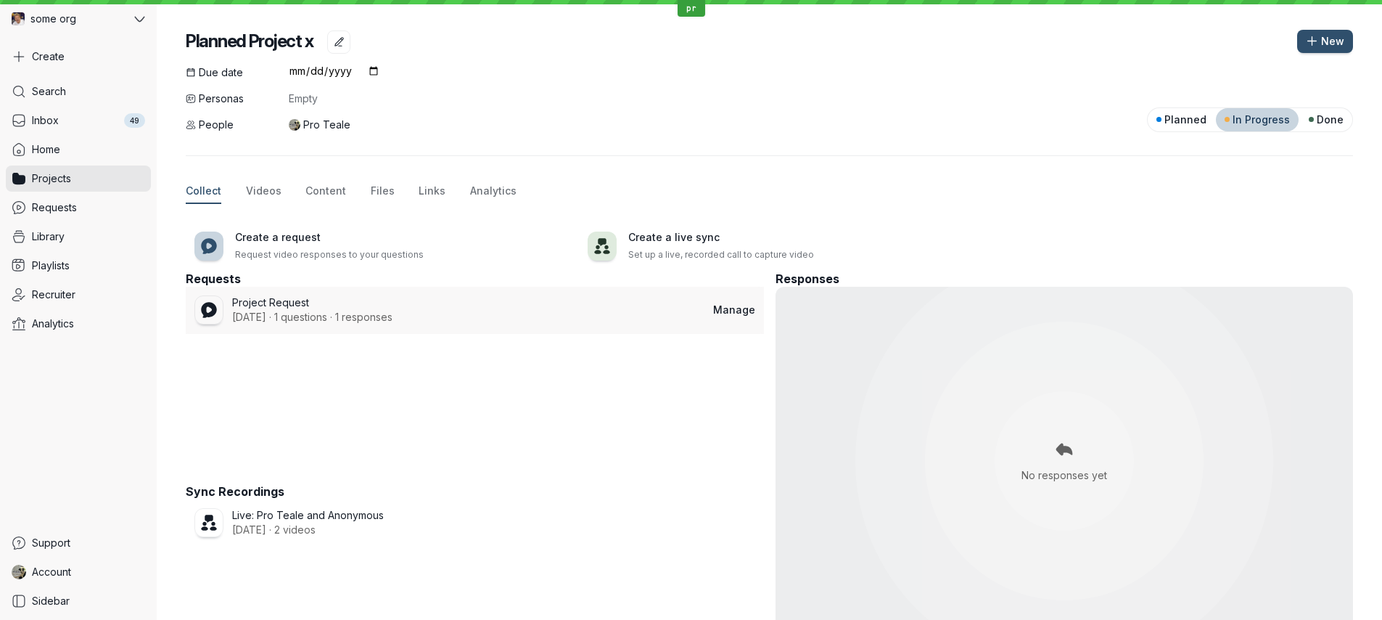
click at [425, 318] on div "Project Request [DATE] · 1 questions · 1 responses" at bounding box center [453, 310] width 519 height 30
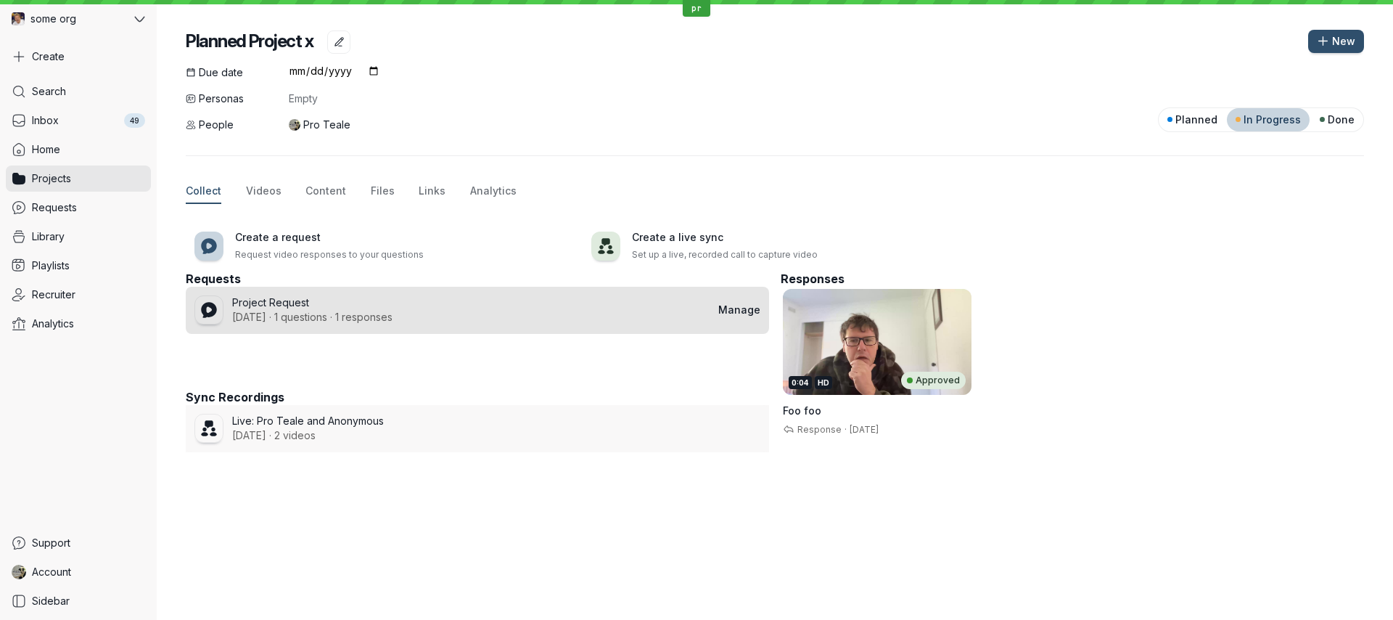
click at [399, 440] on div "Live: Pro Teale and Anonymous [DATE] · 2 videos" at bounding box center [477, 429] width 566 height 30
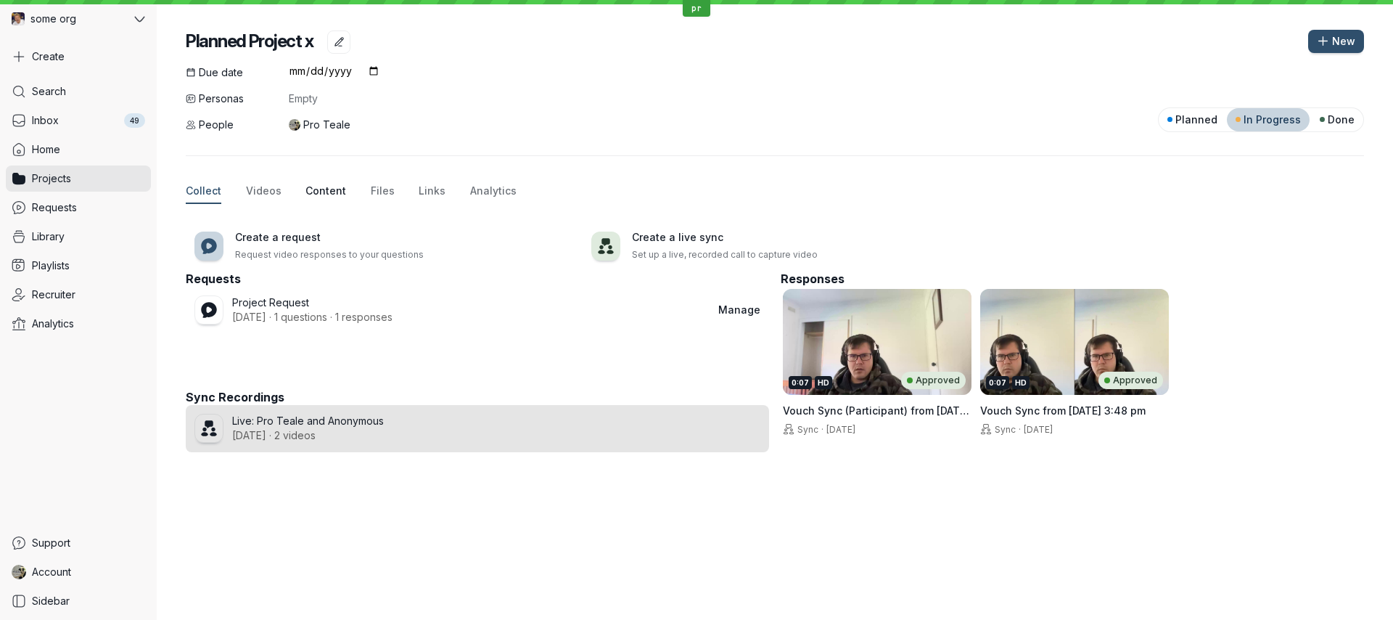
click at [320, 192] on span "Content" at bounding box center [325, 191] width 41 height 15
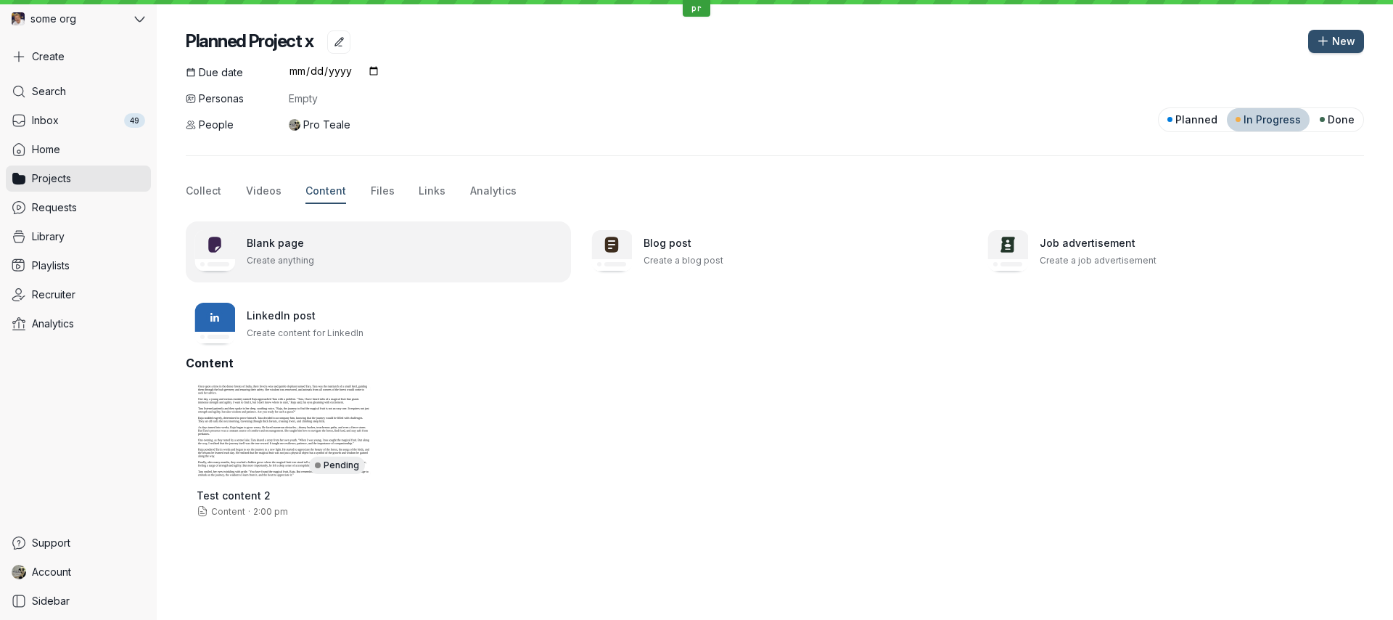
click at [294, 265] on p "Create anything" at bounding box center [405, 260] width 316 height 15
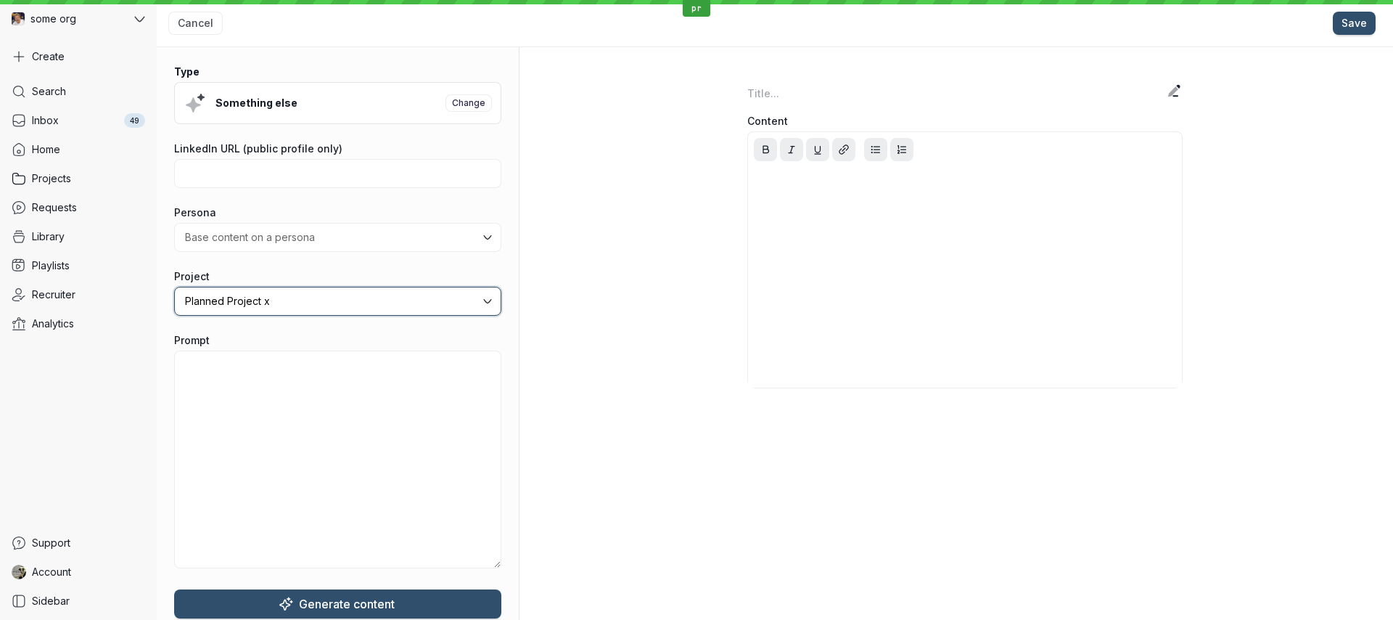
click at [258, 307] on input "Planned Project x" at bounding box center [332, 301] width 297 height 16
click at [309, 303] on input "Planned Project x" at bounding box center [332, 301] width 297 height 16
click at [305, 276] on label "Project" at bounding box center [337, 276] width 327 height 15
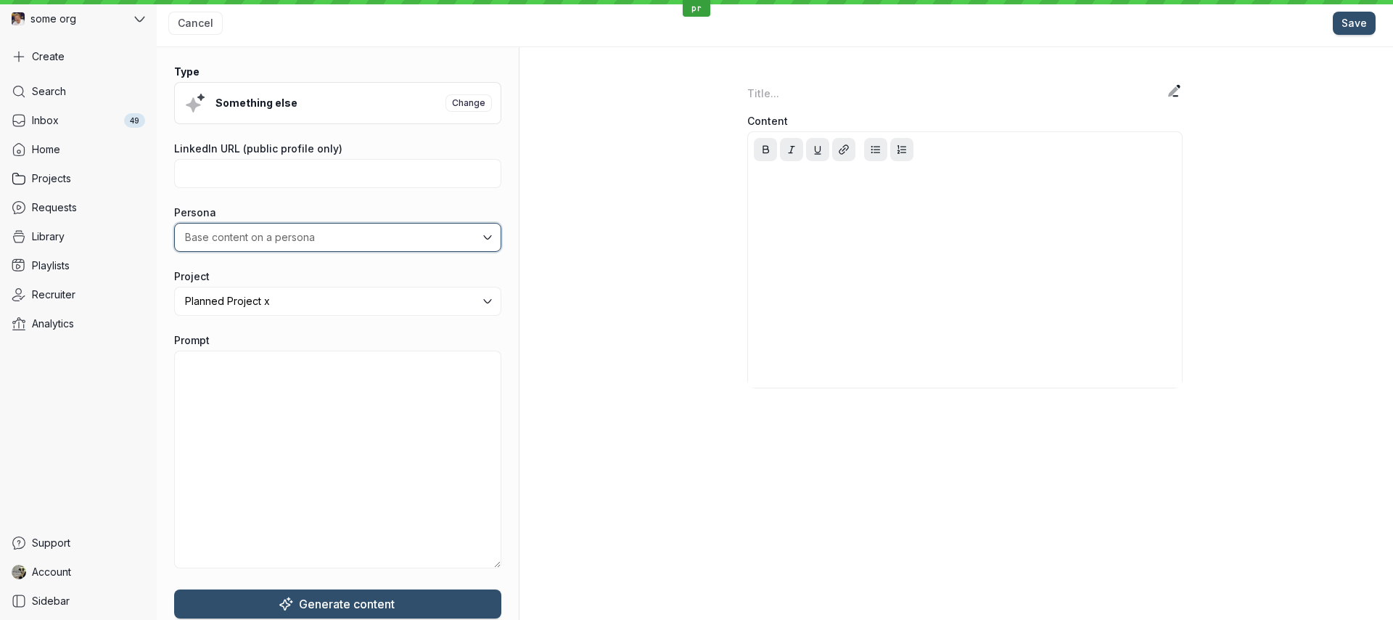
click at [337, 239] on input "text" at bounding box center [332, 237] width 297 height 16
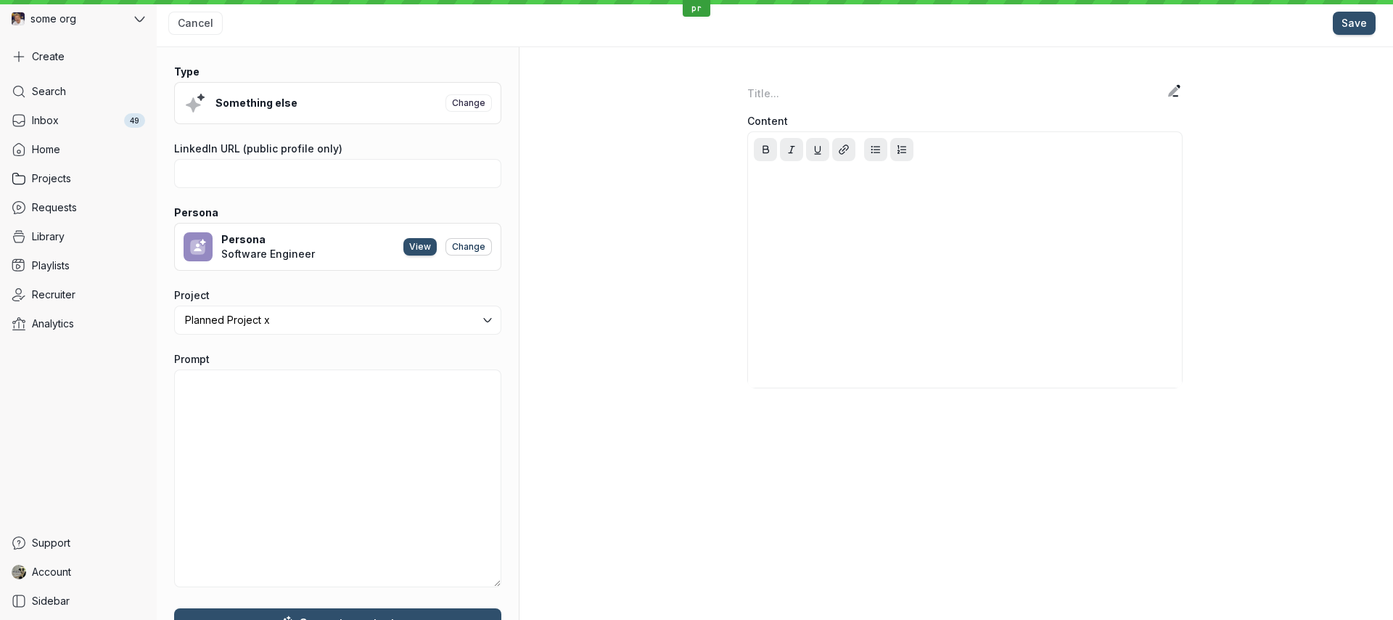
click at [472, 248] on span "Change" at bounding box center [468, 246] width 33 height 15
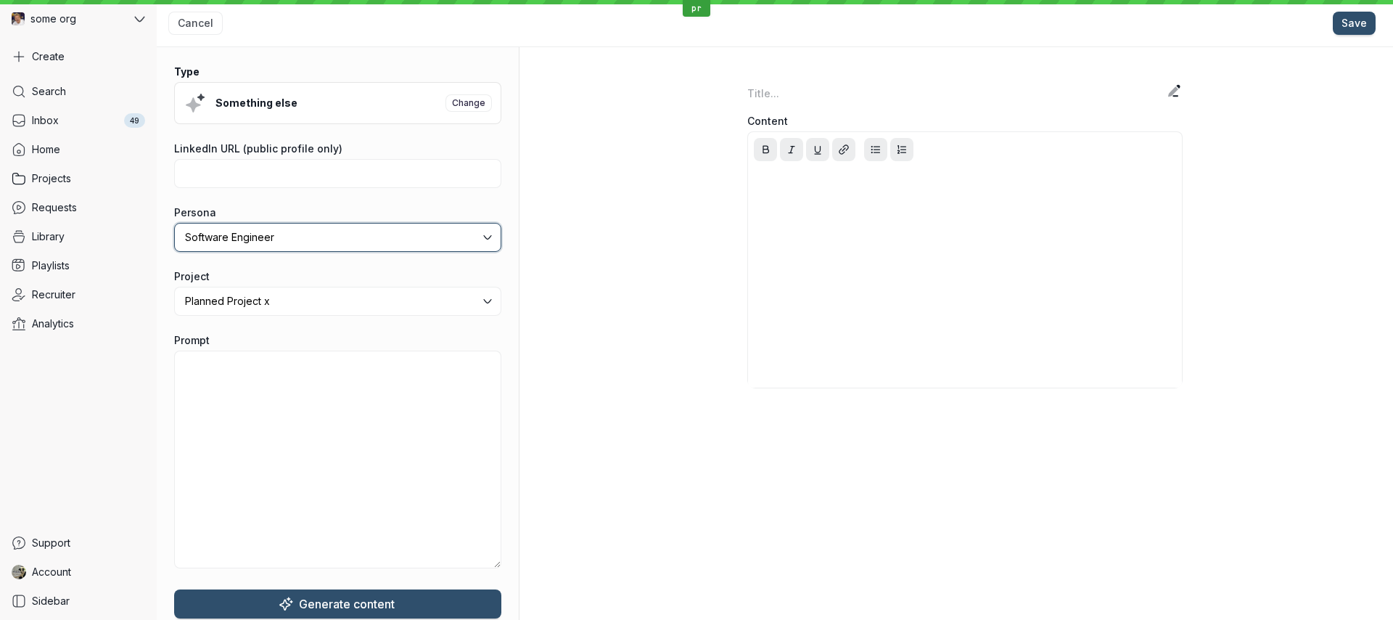
click at [376, 242] on input "Software Engineer" at bounding box center [332, 237] width 297 height 16
click at [370, 242] on input "new one" at bounding box center [332, 237] width 297 height 16
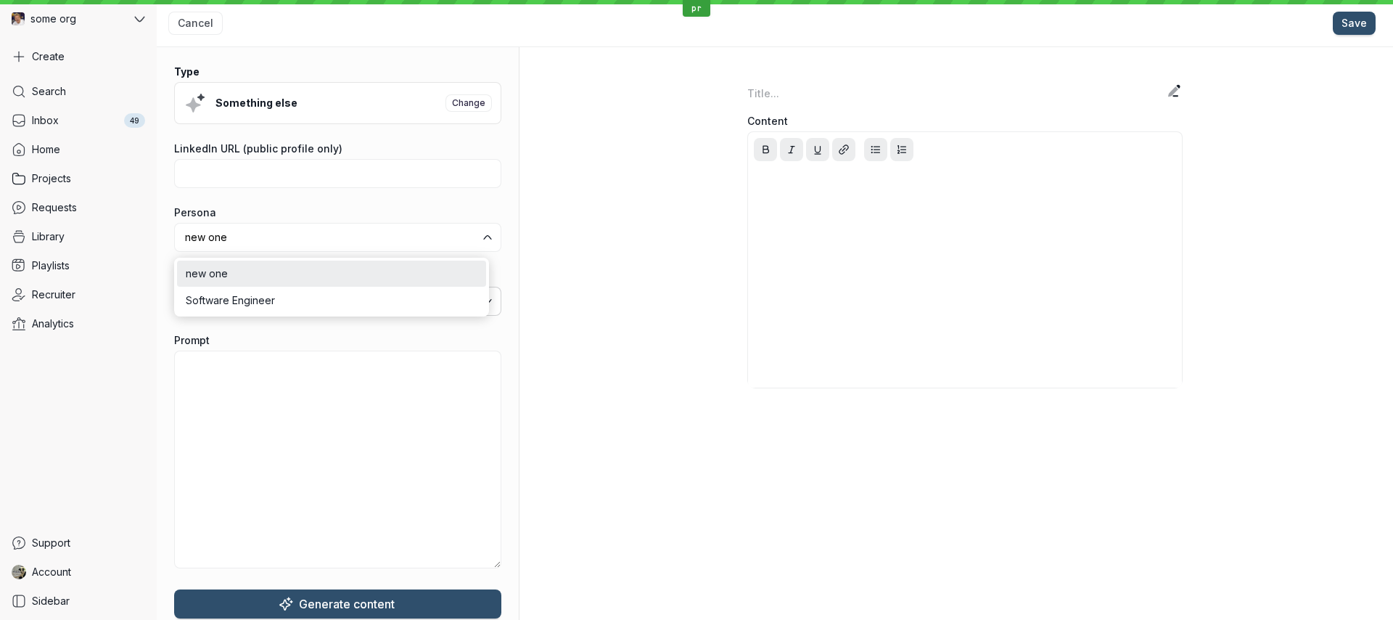
type input "Software Engineer"
click at [450, 95] on button "Change" at bounding box center [468, 102] width 46 height 17
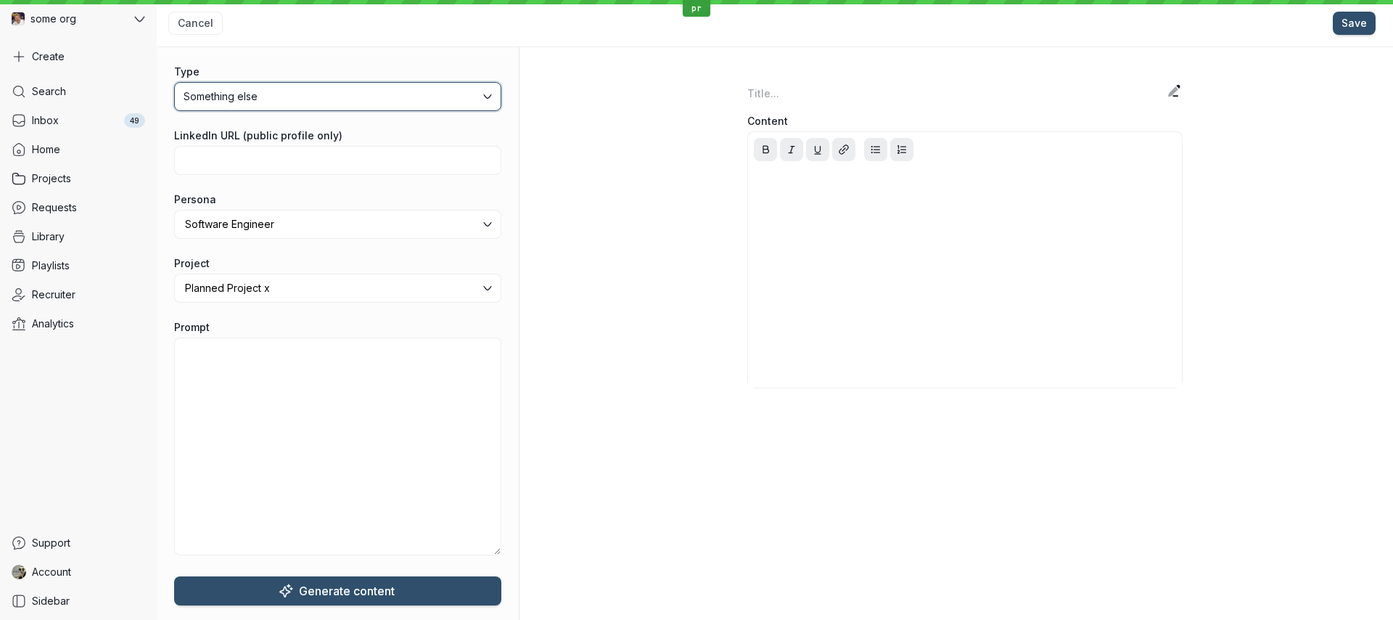
click at [461, 94] on span "Something else" at bounding box center [332, 96] width 297 height 15
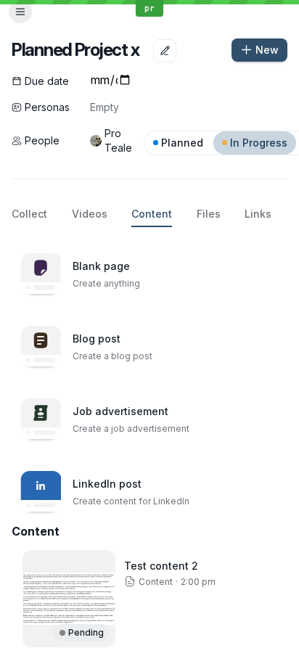
scroll to position [7, 0]
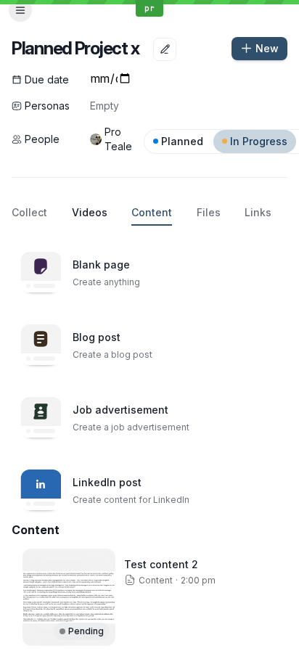
click at [86, 213] on span "Videos" at bounding box center [90, 212] width 36 height 15
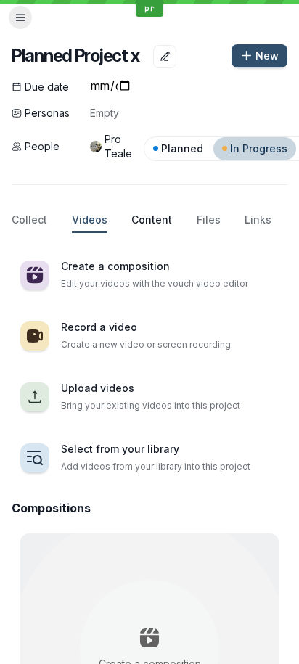
click at [139, 219] on span "Content" at bounding box center [151, 220] width 41 height 15
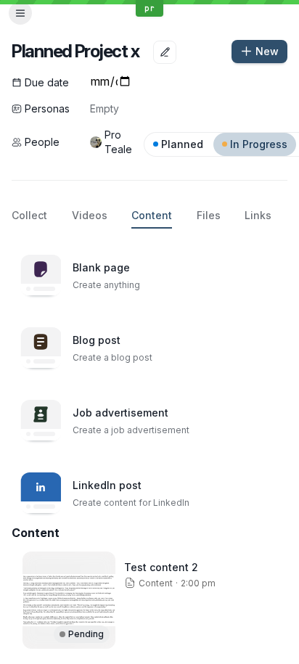
scroll to position [7, 0]
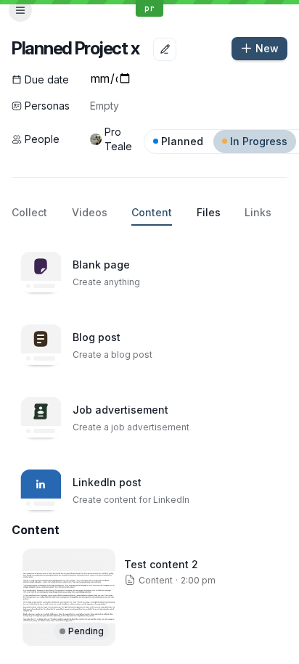
click at [197, 219] on span "Files" at bounding box center [209, 212] width 24 height 15
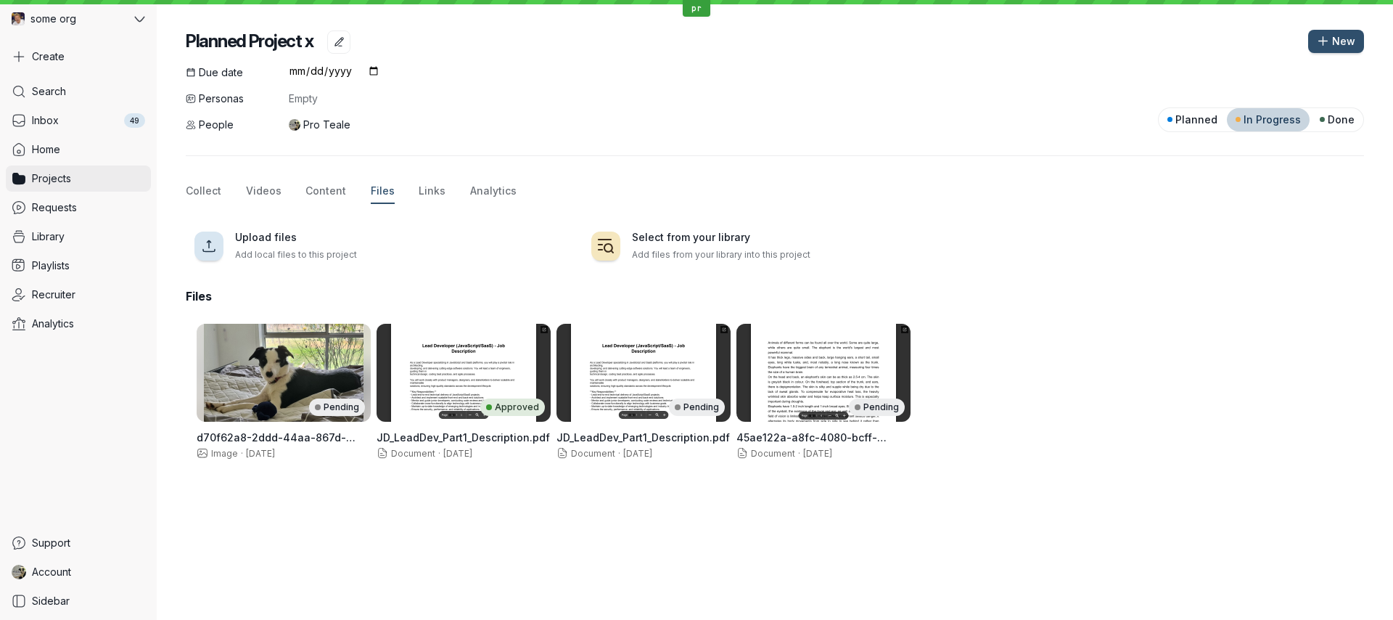
click at [63, 178] on span "Projects" at bounding box center [51, 178] width 39 height 15
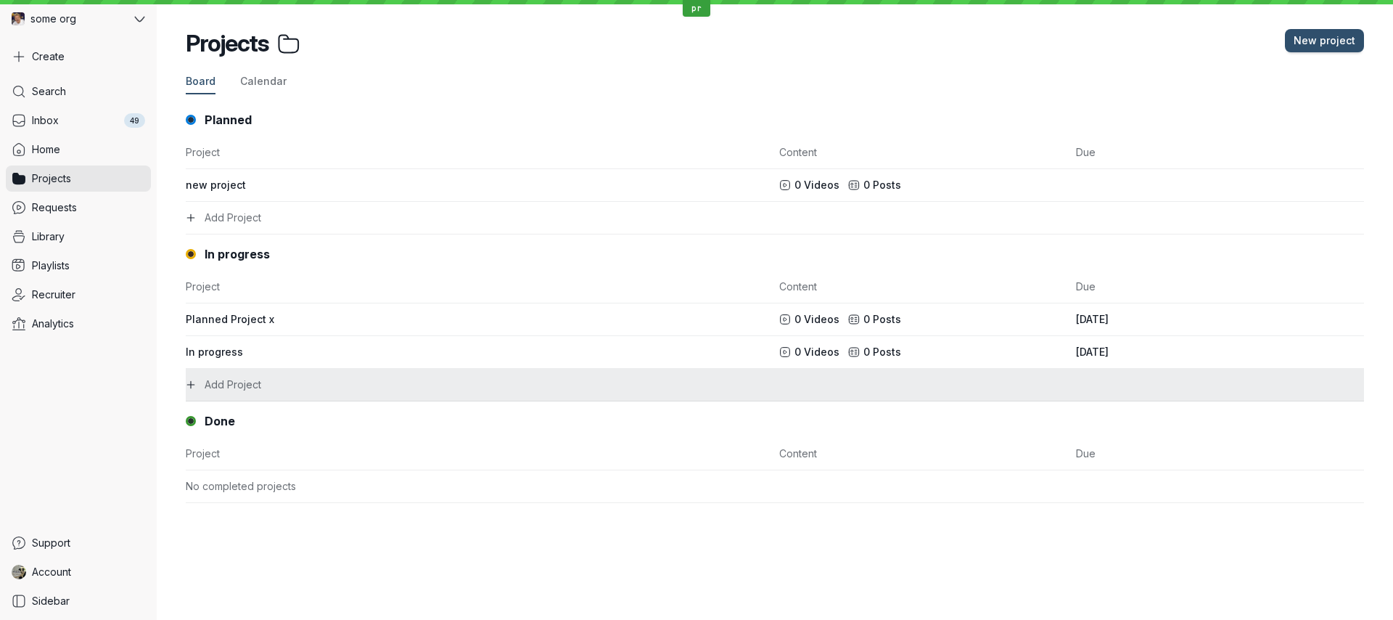
click at [361, 382] on div "Add Project" at bounding box center [478, 384] width 585 height 15
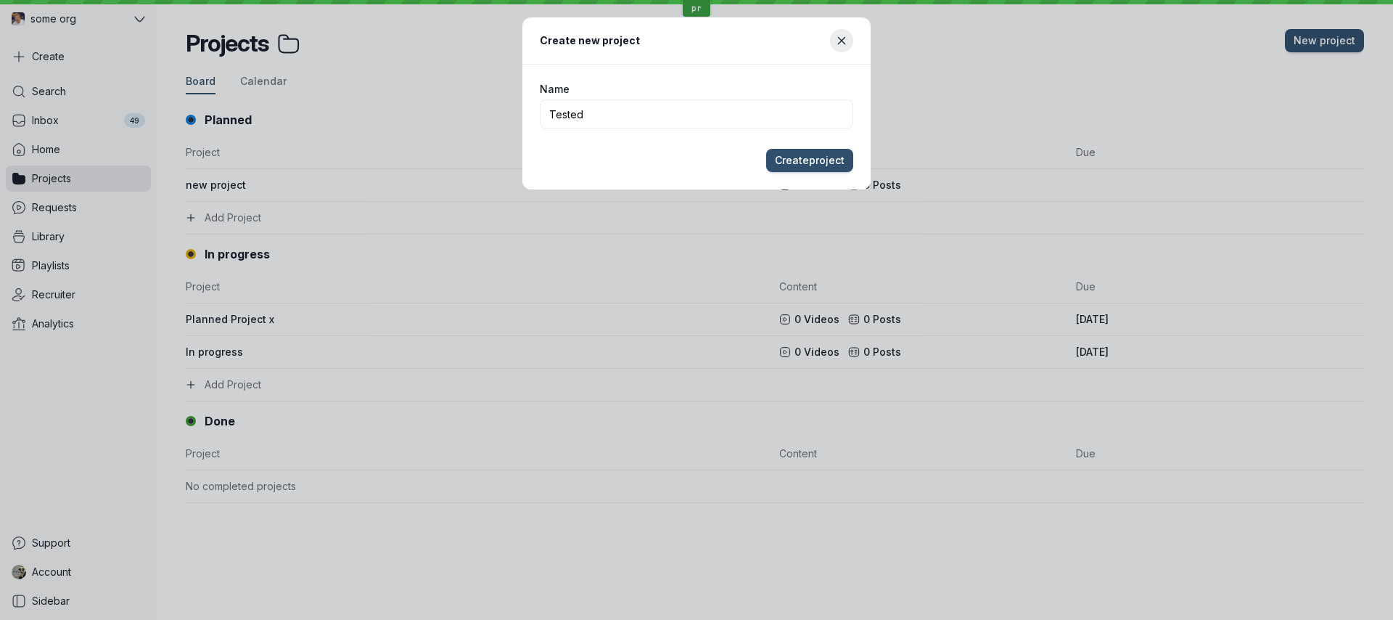
type input "Tested"
click at [766, 149] on button "Create project" at bounding box center [809, 160] width 87 height 23
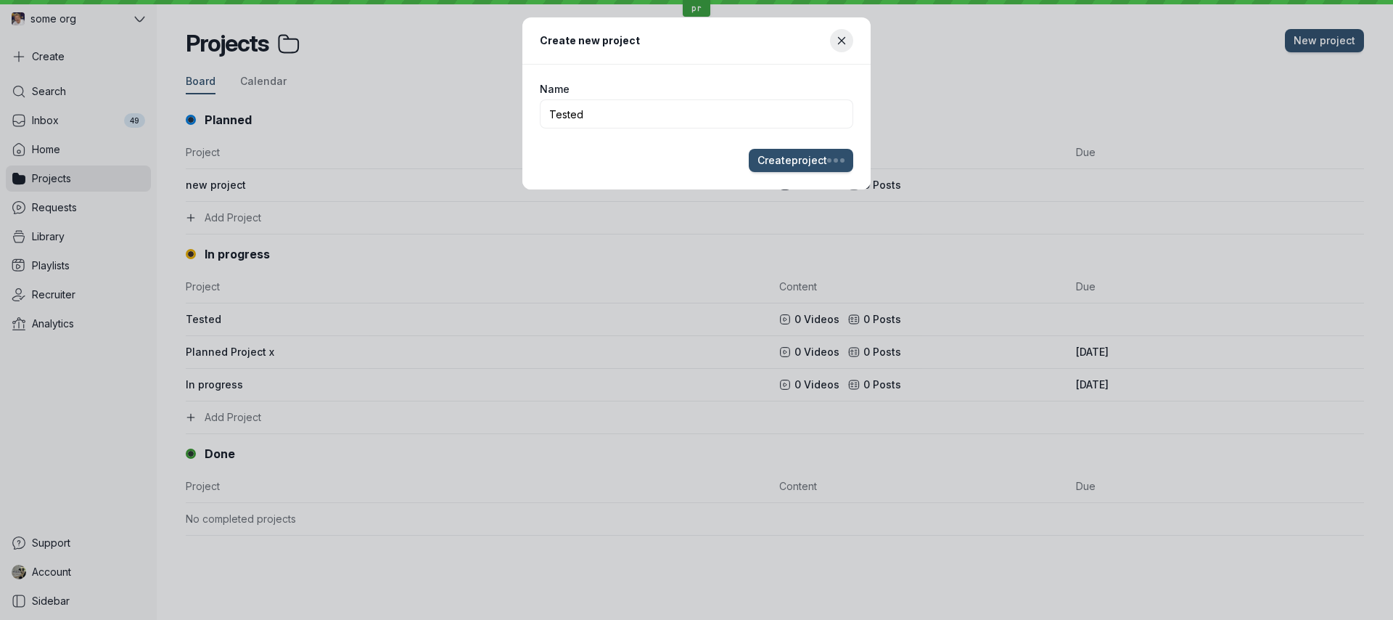
drag, startPoint x: 281, startPoint y: 342, endPoint x: 250, endPoint y: 332, distance: 32.6
click at [252, 333] on div "Create new project Name Tested Create project" at bounding box center [696, 310] width 1393 height 620
drag, startPoint x: 181, startPoint y: 337, endPoint x: 186, endPoint y: 325, distance: 13.3
click at [180, 327] on div "Create new project Name Tested Create project" at bounding box center [696, 310] width 1393 height 620
drag, startPoint x: 202, startPoint y: 319, endPoint x: 845, endPoint y: 318, distance: 642.8
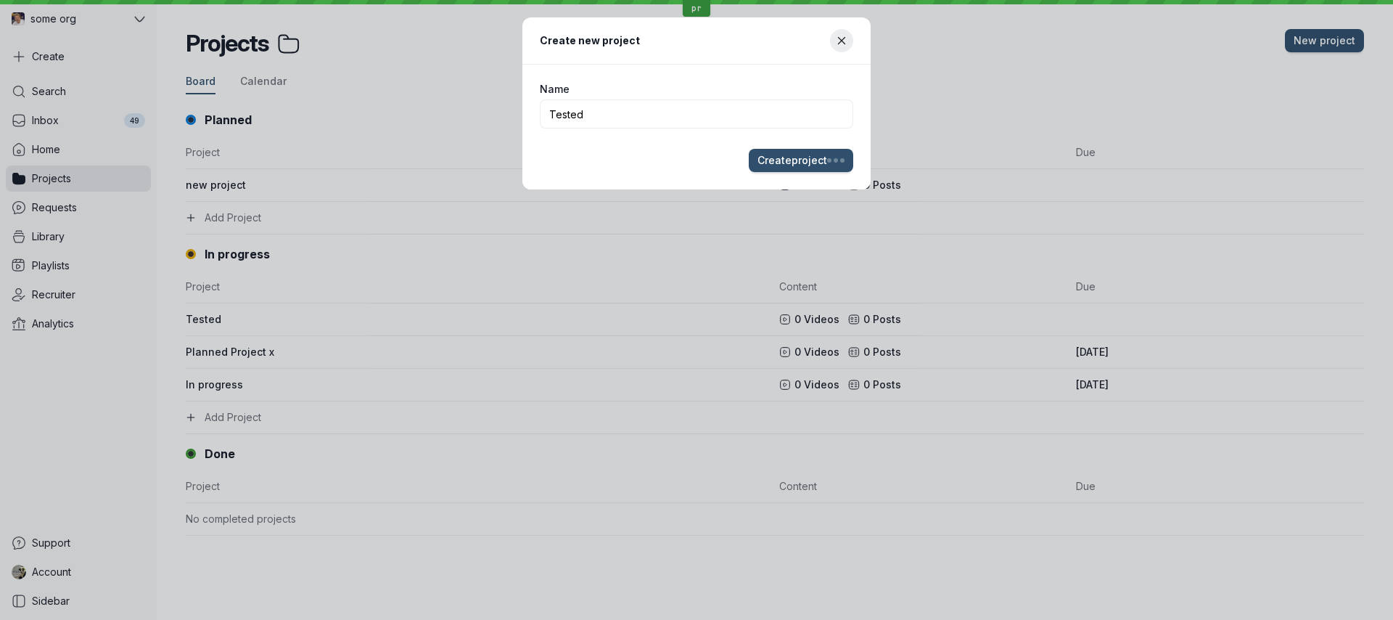
click at [725, 312] on div "Create new project Name Tested Create project" at bounding box center [696, 310] width 1393 height 620
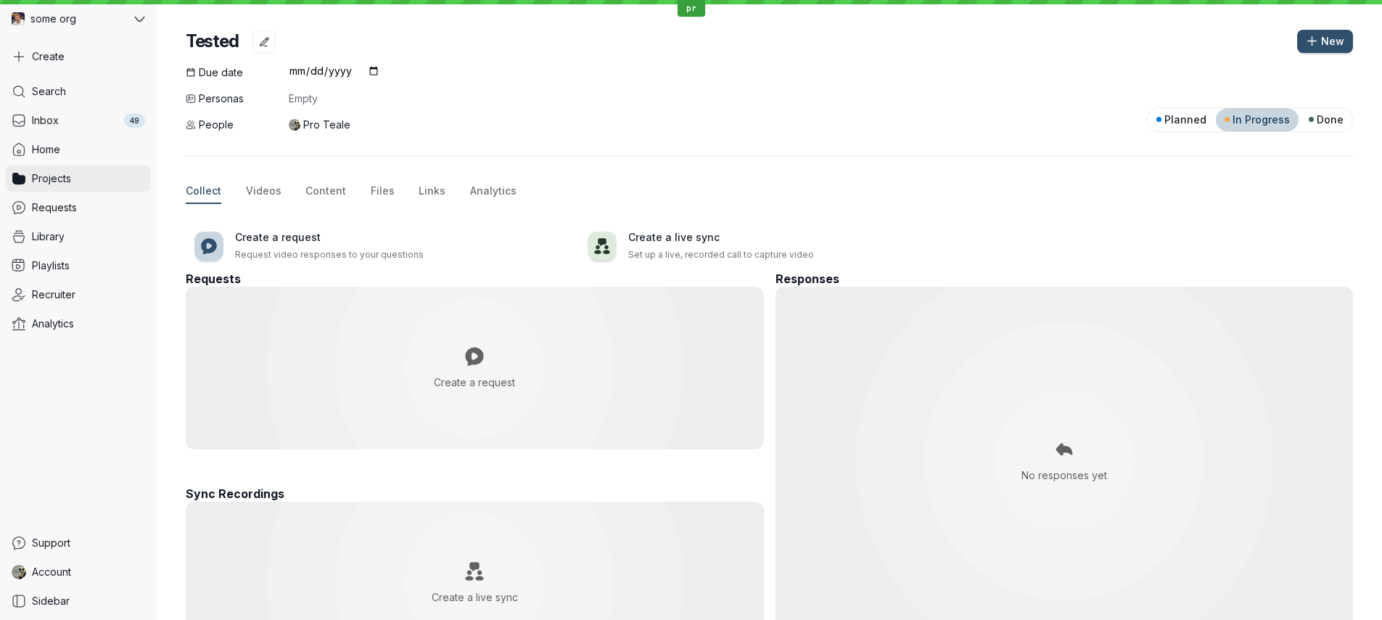
click at [36, 176] on span "Projects" at bounding box center [51, 178] width 39 height 15
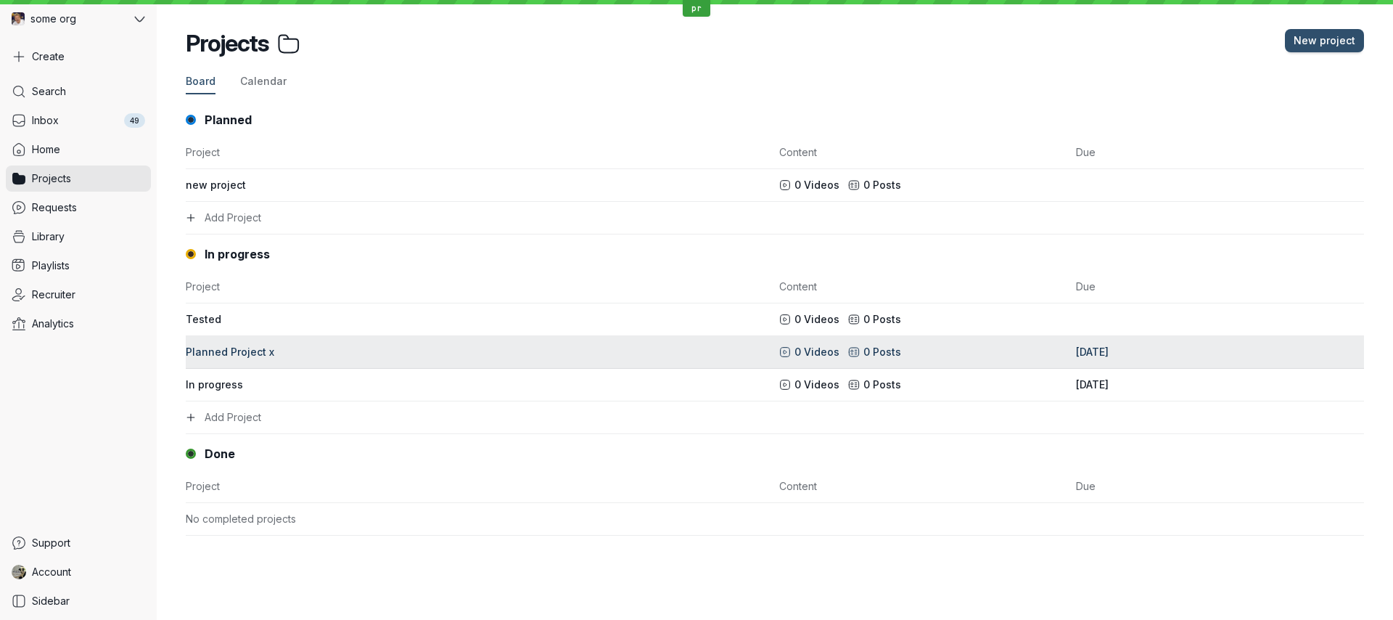
click at [392, 353] on div "Planned Project x" at bounding box center [478, 352] width 585 height 15
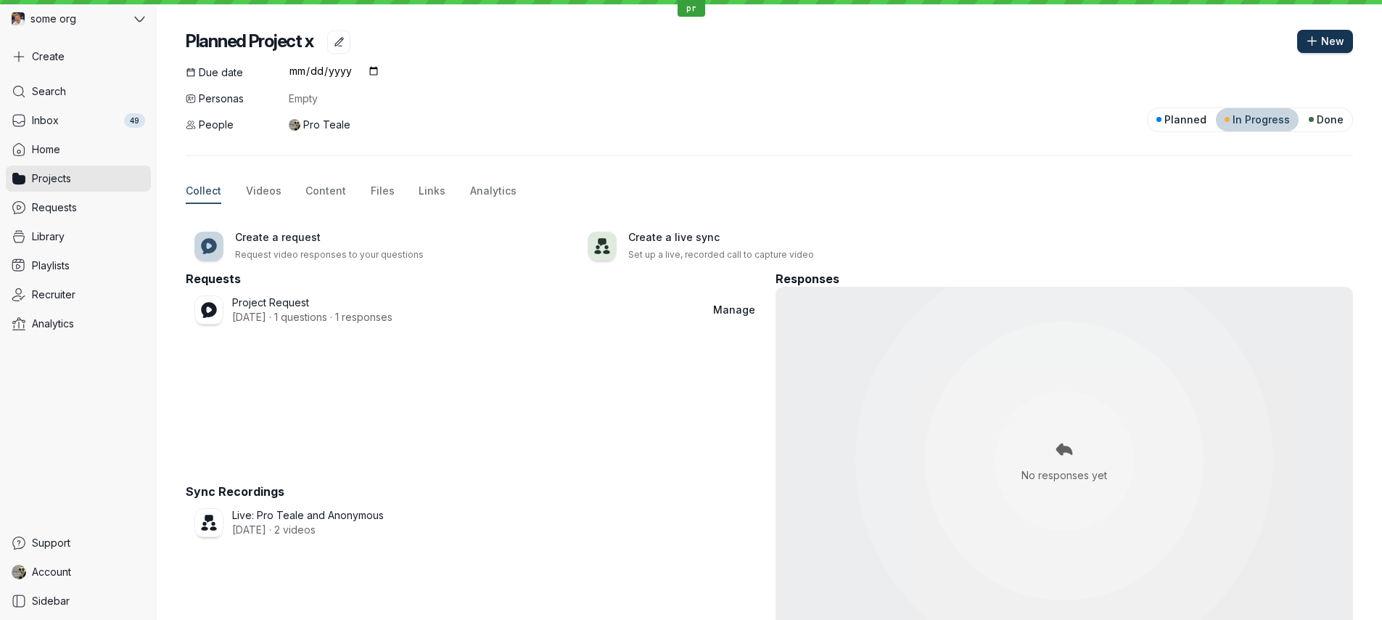
click at [1321, 41] on span "New" at bounding box center [1332, 41] width 23 height 15
click at [1309, 44] on span "New" at bounding box center [1325, 41] width 38 height 15
click at [1306, 43] on icon "button" at bounding box center [1312, 41] width 12 height 12
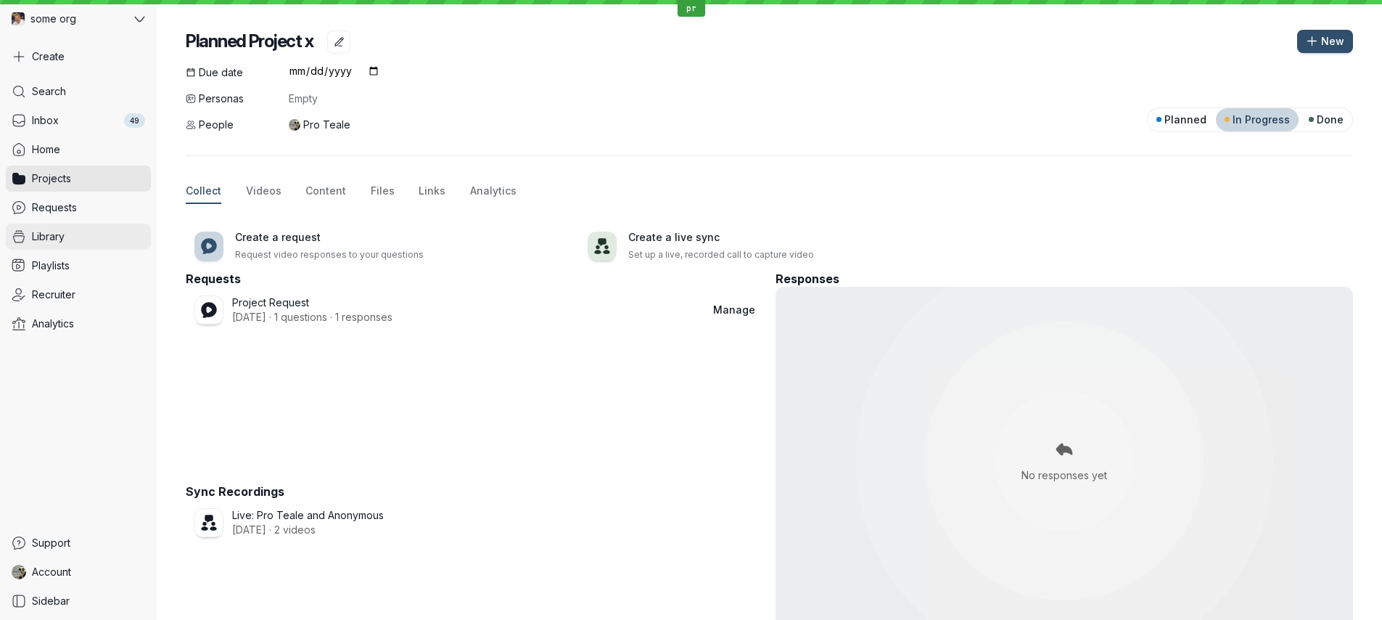
click at [91, 236] on link "Library" at bounding box center [78, 236] width 145 height 26
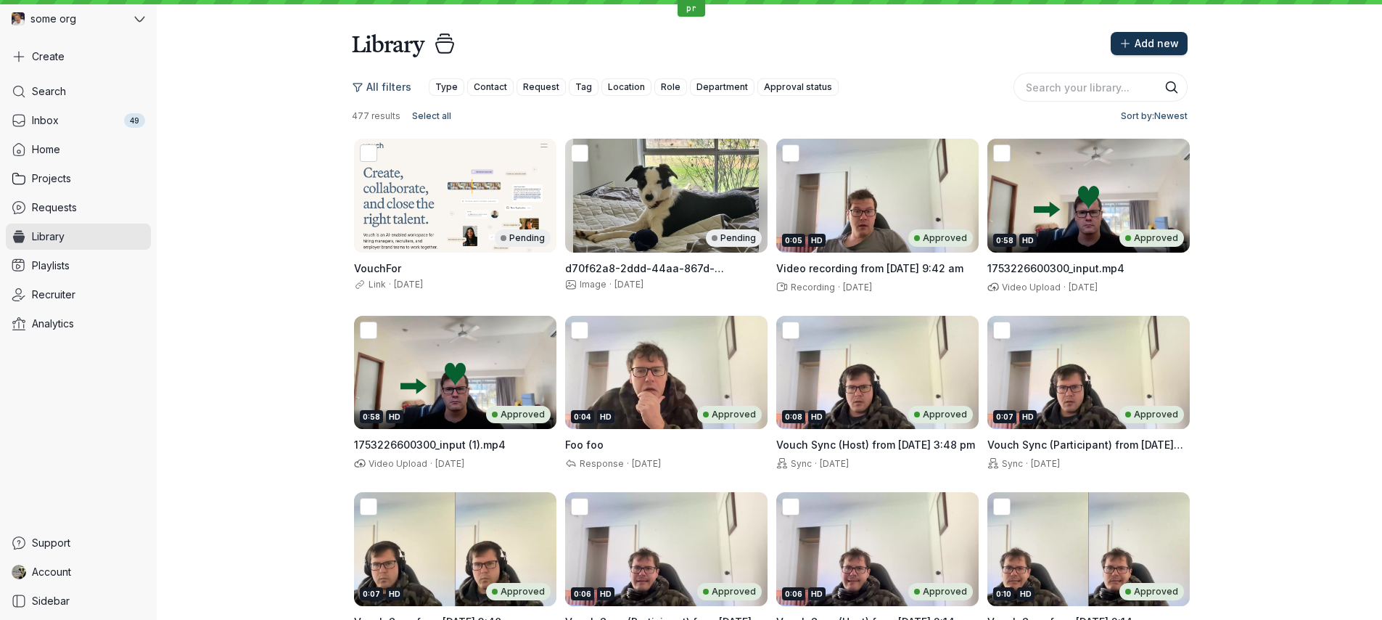
click at [1138, 38] on span "Add new" at bounding box center [1157, 43] width 44 height 15
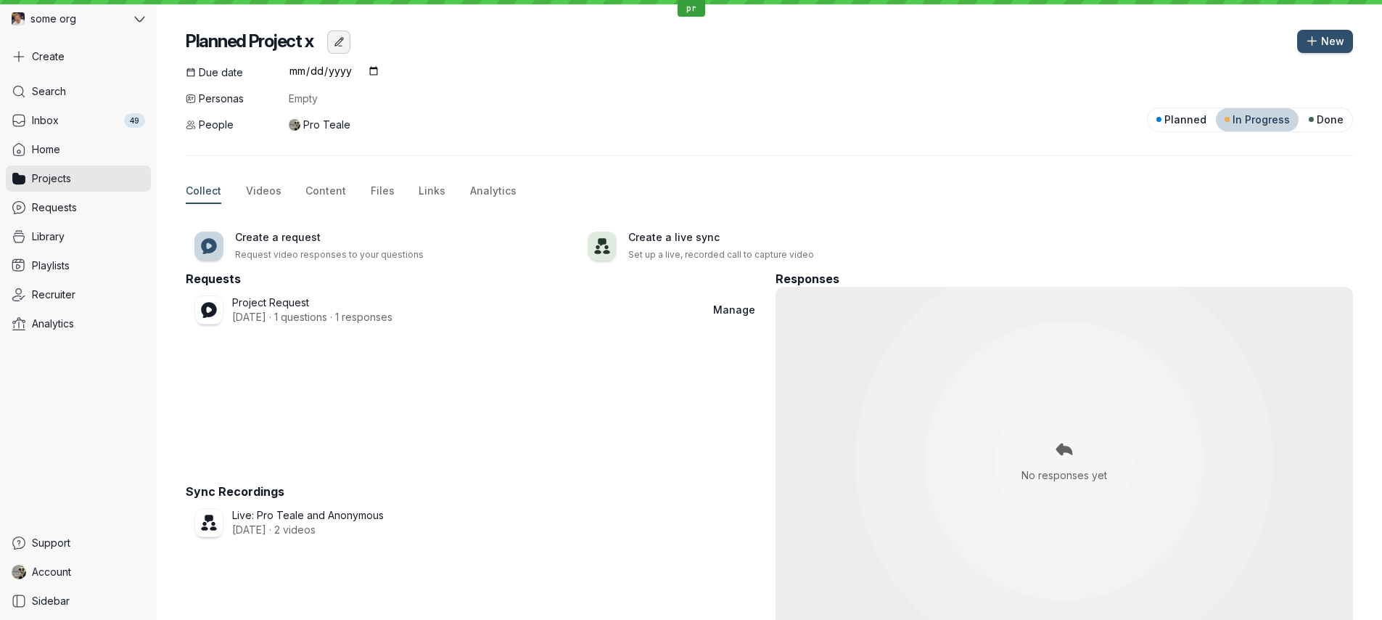
click at [349, 40] on button "Edit project name" at bounding box center [338, 41] width 23 height 23
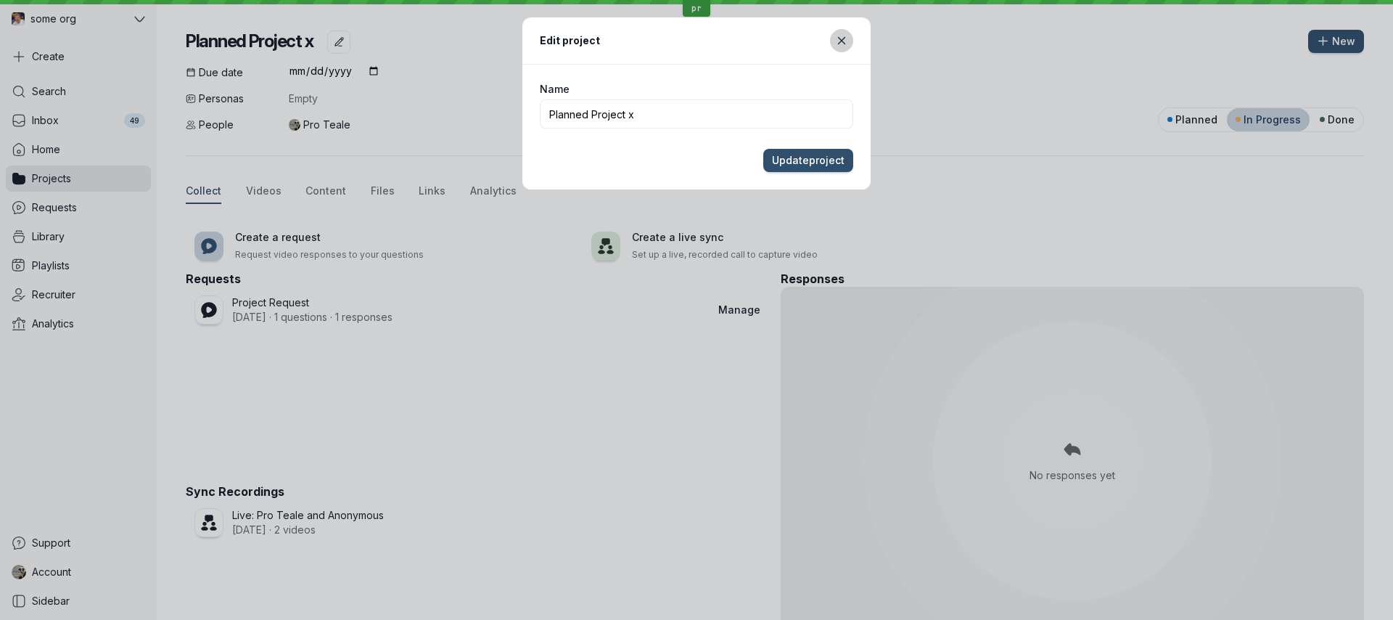
click at [841, 44] on icon "Close modal" at bounding box center [842, 41] width 12 height 12
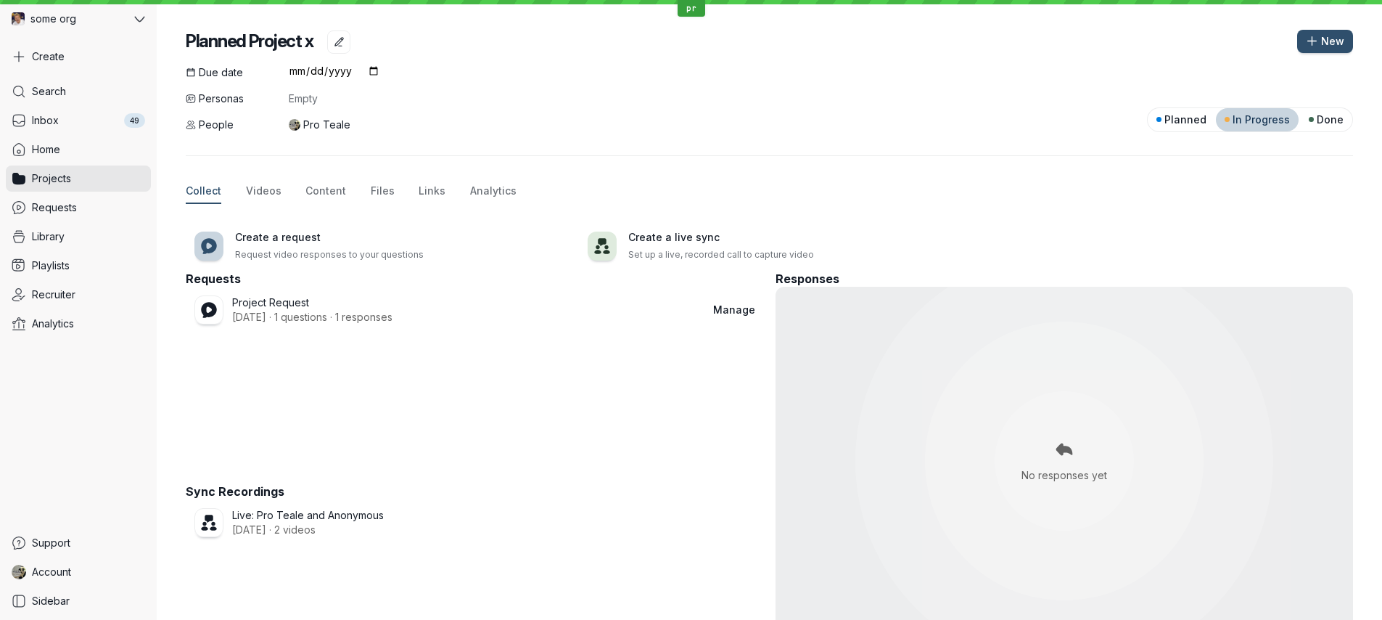
click at [789, 111] on div "Due date [DATE] Personas Empty People Pro Teale Planned In Progress Done" at bounding box center [769, 98] width 1167 height 67
click at [329, 192] on span "Content" at bounding box center [325, 191] width 41 height 15
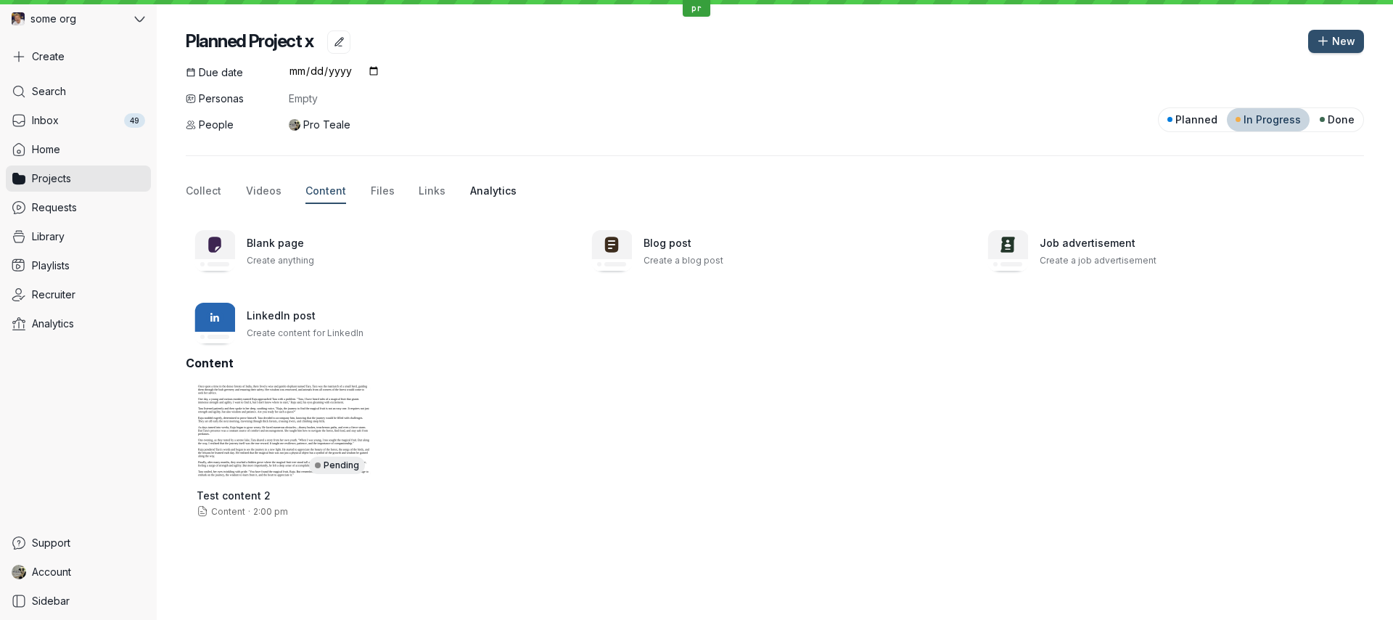
click at [480, 187] on span "Analytics" at bounding box center [493, 191] width 46 height 15
